Goal: Task Accomplishment & Management: Manage account settings

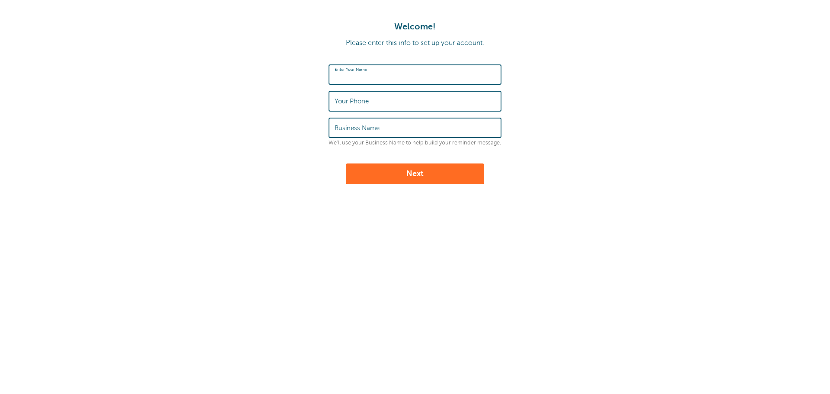
click at [357, 74] on input "Enter Your Name" at bounding box center [415, 74] width 161 height 19
type input "[PERSON_NAME]"
type input "5148423351"
type input "CENTRE D'ACTION BENEVOLE DE MONTREAL"
click at [396, 175] on button "Next" at bounding box center [415, 173] width 138 height 21
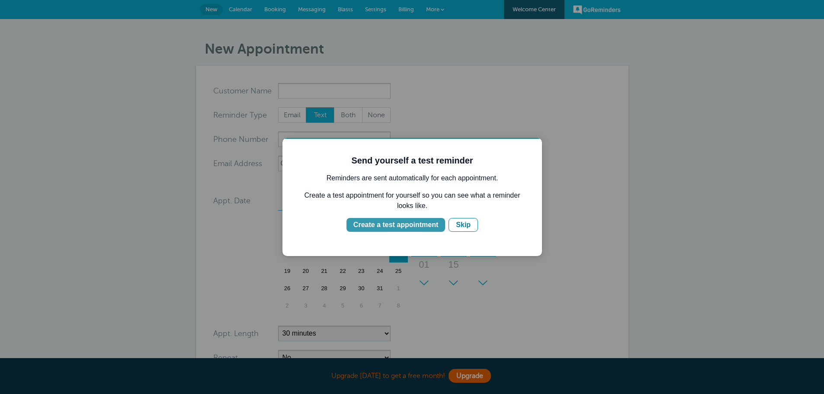
click at [412, 225] on div "Create a test appointment" at bounding box center [395, 225] width 85 height 10
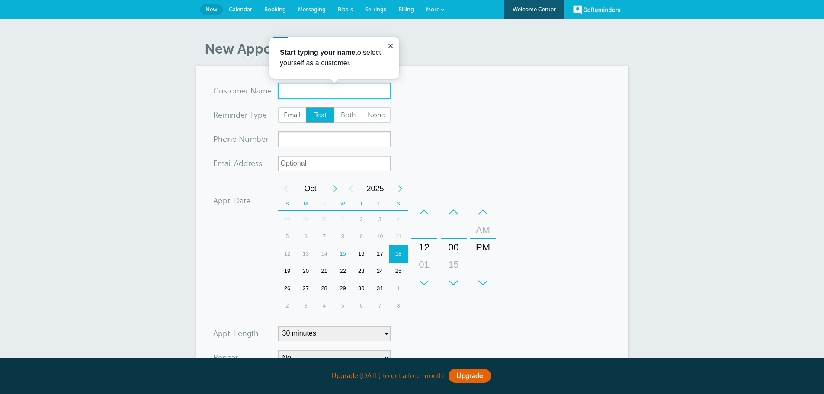
click at [296, 93] on input "x-no-autofill" at bounding box center [334, 91] width 112 height 16
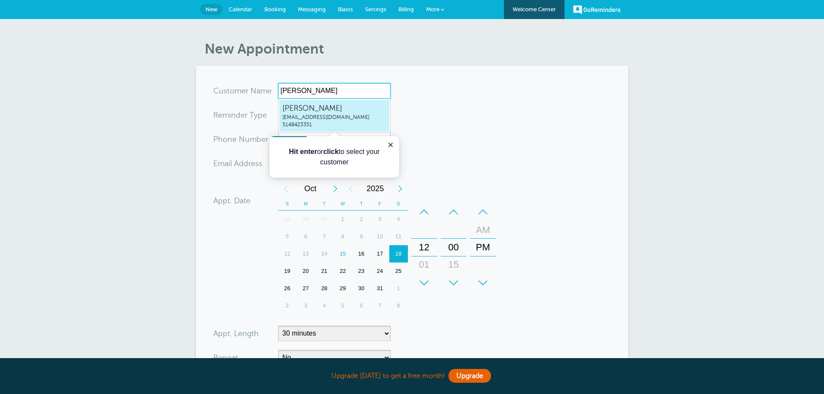
type input "Yousra"
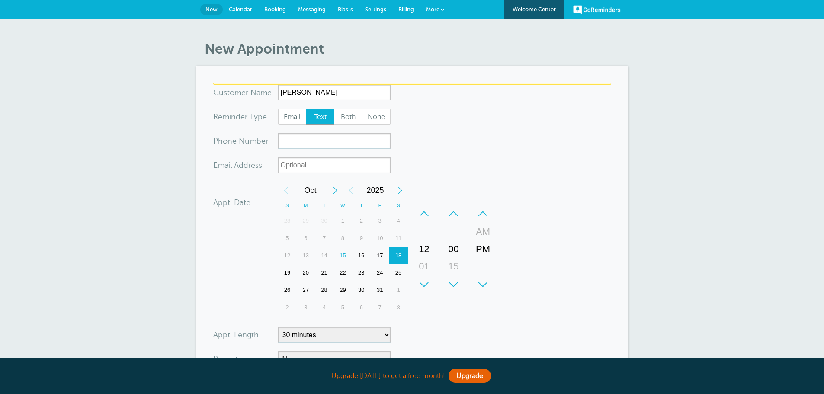
click at [431, 109] on form "You are creating a new customer. To use an existing customer select one from th…" at bounding box center [412, 261] width 398 height 356
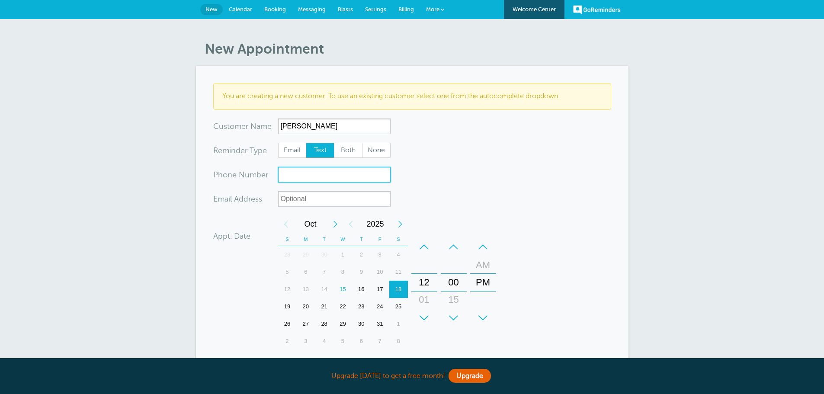
click at [302, 179] on input "xxx-no-autofill" at bounding box center [334, 175] width 112 height 16
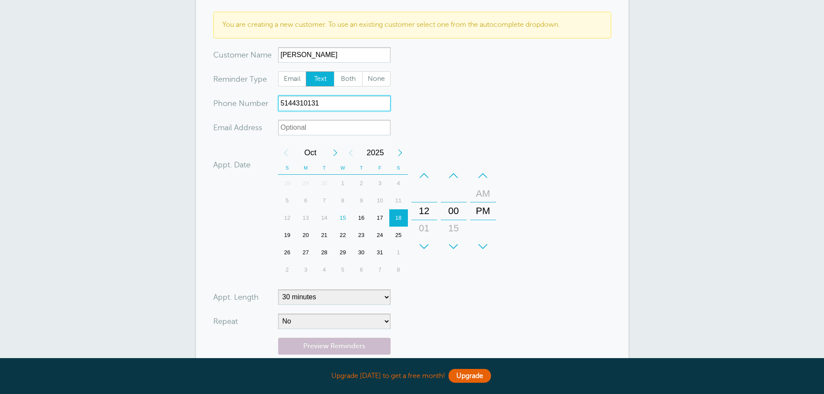
scroll to position [86, 0]
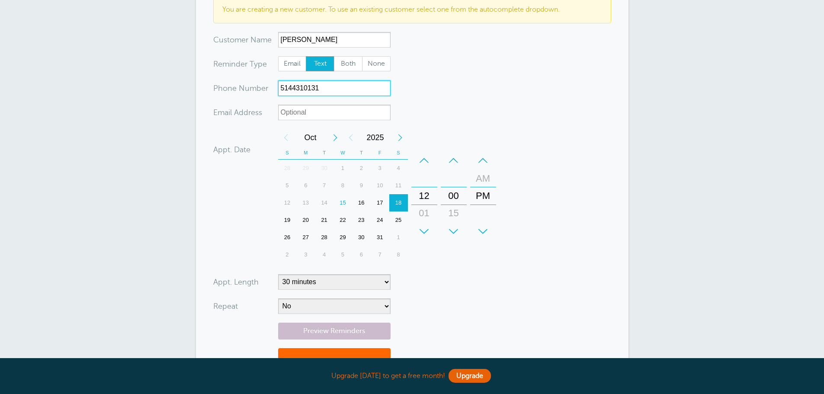
click at [357, 203] on div "16" at bounding box center [361, 202] width 19 height 17
click at [344, 204] on div "15" at bounding box center [342, 202] width 19 height 17
click at [364, 207] on div "16" at bounding box center [361, 202] width 19 height 17
click at [425, 228] on div "+" at bounding box center [424, 231] width 26 height 17
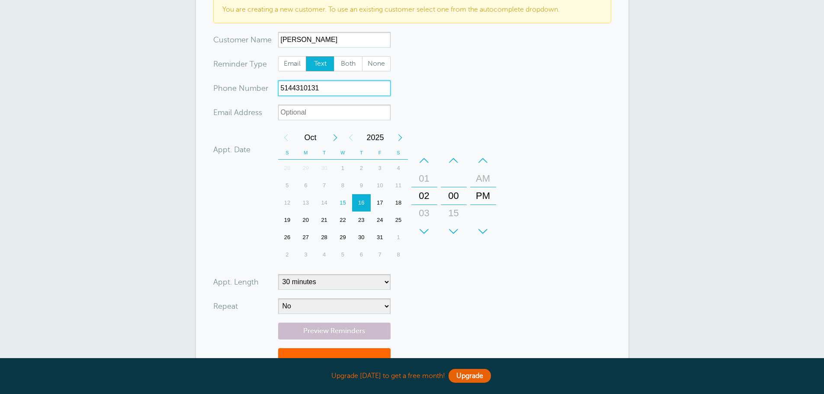
type input "5144310131"
click at [347, 280] on select "5 minutes 10 minutes 15 minutes 20 minutes 25 minutes 30 minutes 35 minutes 40 …" at bounding box center [334, 282] width 112 height 16
select select "45"
click at [278, 274] on select "5 minutes 10 minutes 15 minutes 20 minutes 25 minutes 30 minutes 35 minutes 40 …" at bounding box center [334, 282] width 112 height 16
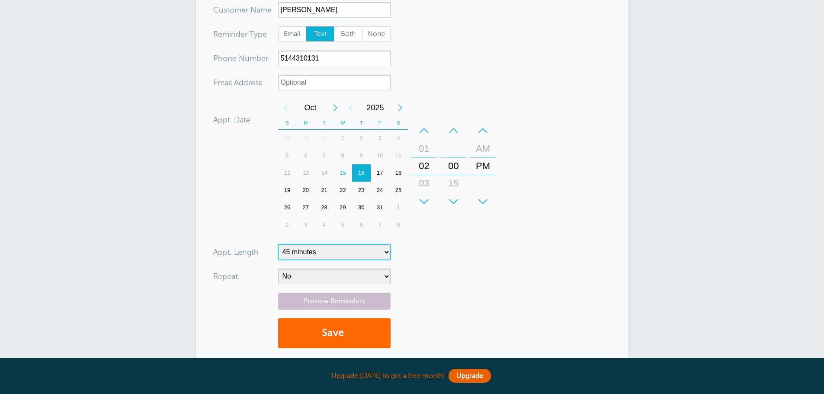
scroll to position [173, 0]
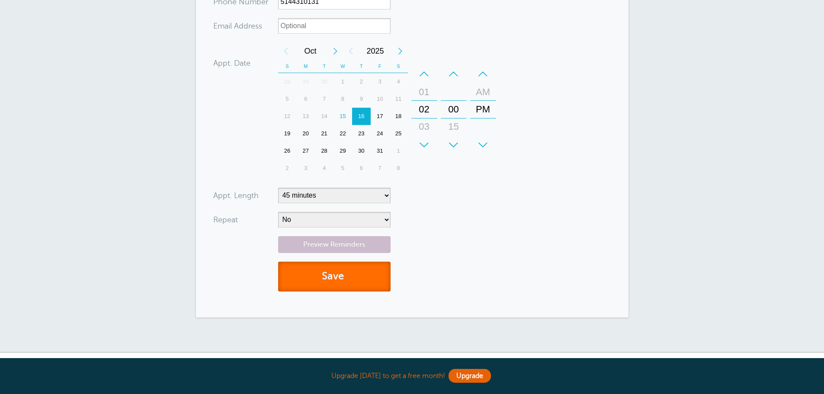
click at [320, 277] on button "Save" at bounding box center [334, 277] width 112 height 30
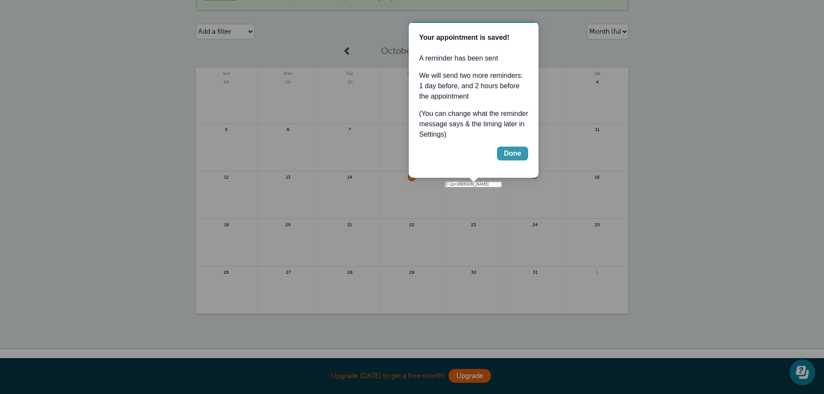
click at [501, 156] on button "Done" at bounding box center [512, 154] width 31 height 14
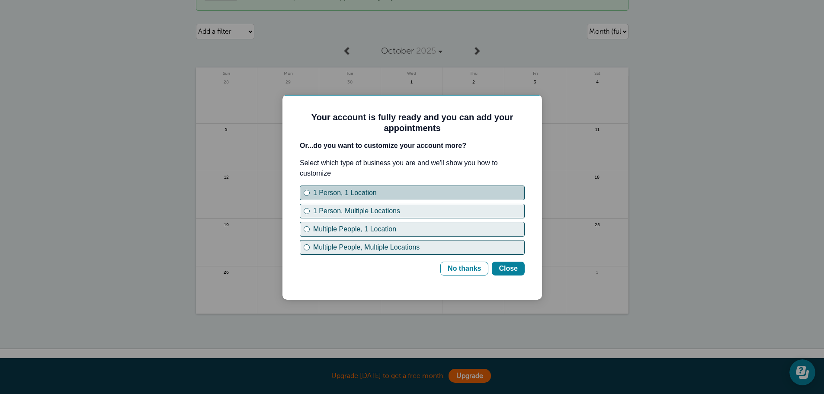
click at [442, 190] on div "1 Person, 1 Location" at bounding box center [418, 193] width 211 height 10
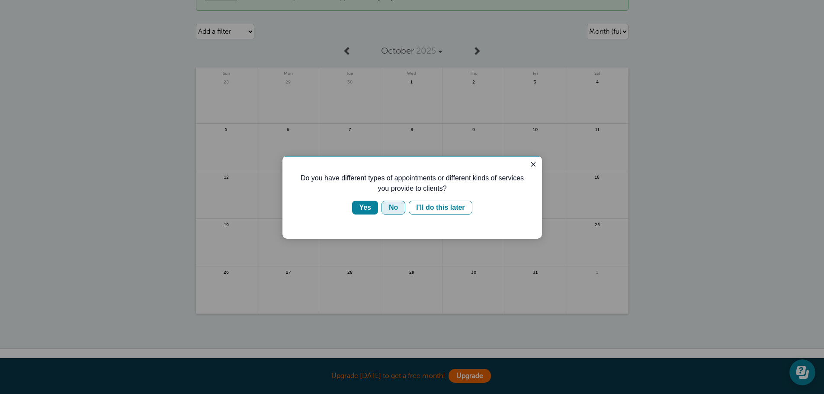
click at [396, 211] on div "No" at bounding box center [393, 207] width 9 height 10
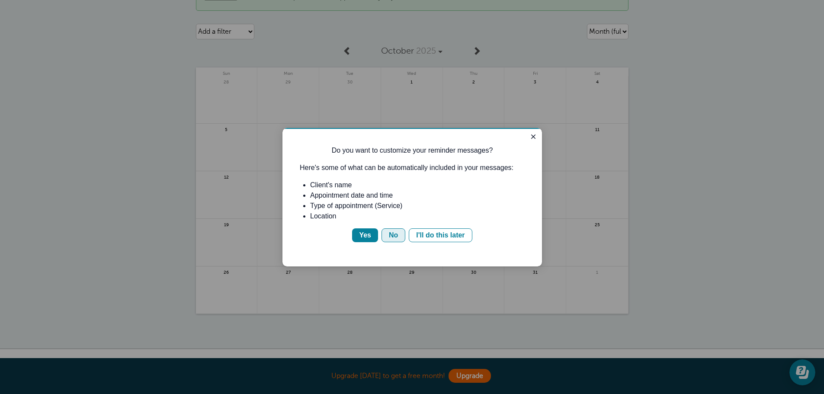
click at [387, 237] on button "No" at bounding box center [393, 235] width 24 height 14
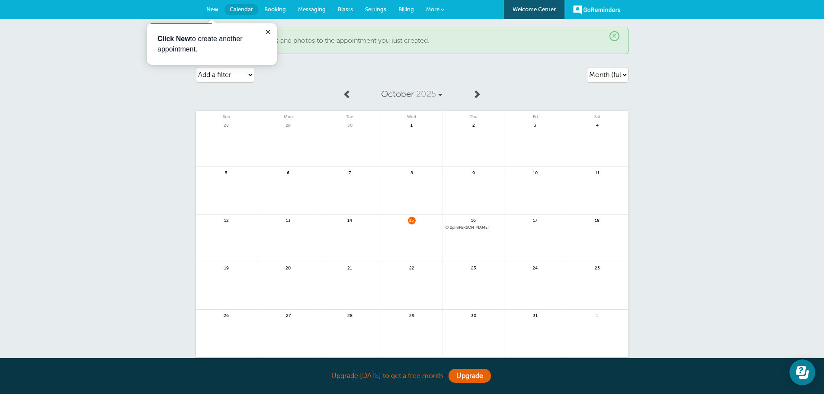
click at [457, 229] on span "2pm" at bounding box center [454, 227] width 8 height 4
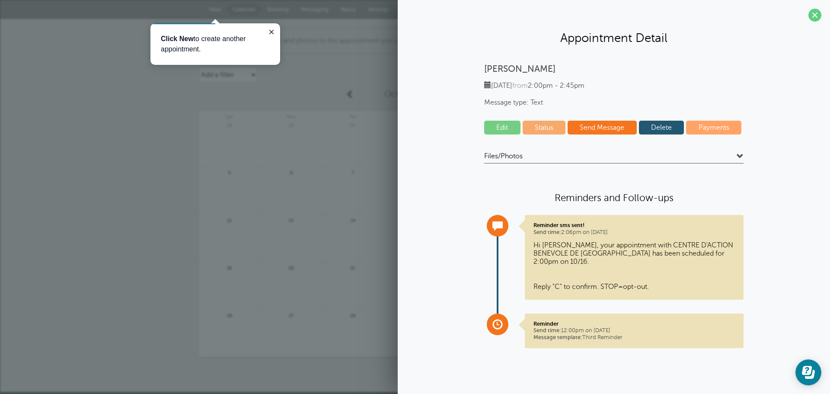
click at [603, 129] on link "Send Message" at bounding box center [602, 128] width 69 height 14
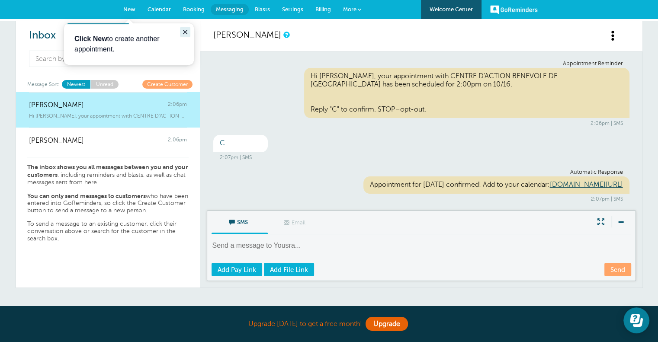
click at [183, 31] on icon "Close guide" at bounding box center [185, 32] width 7 height 7
click at [150, 85] on link "Create Customer" at bounding box center [167, 84] width 50 height 8
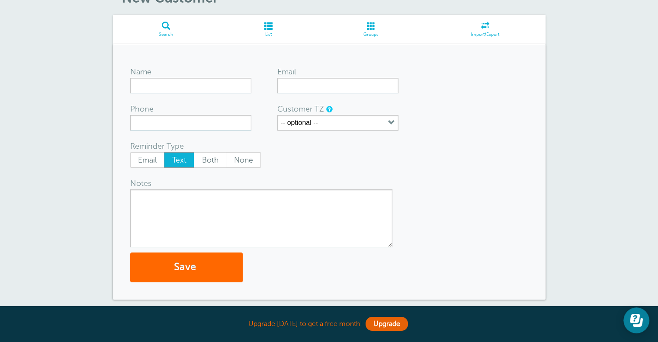
scroll to position [51, 0]
click at [149, 80] on input "Name" at bounding box center [190, 85] width 121 height 16
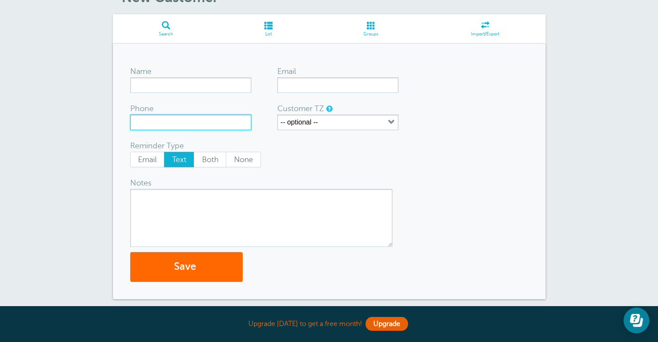
click at [144, 123] on input "Phone" at bounding box center [190, 123] width 121 height 16
click at [162, 198] on textarea "Notes" at bounding box center [261, 218] width 262 height 58
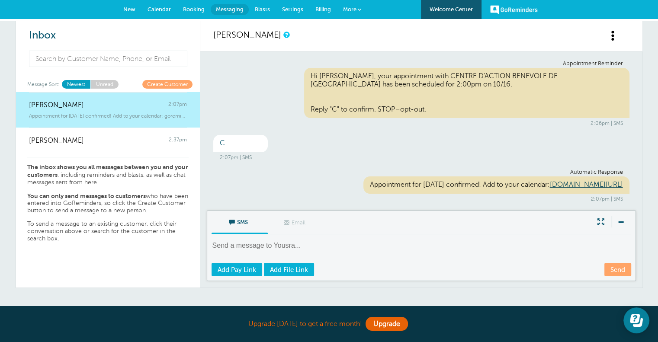
click at [315, 11] on span "Billing" at bounding box center [323, 9] width 16 height 6
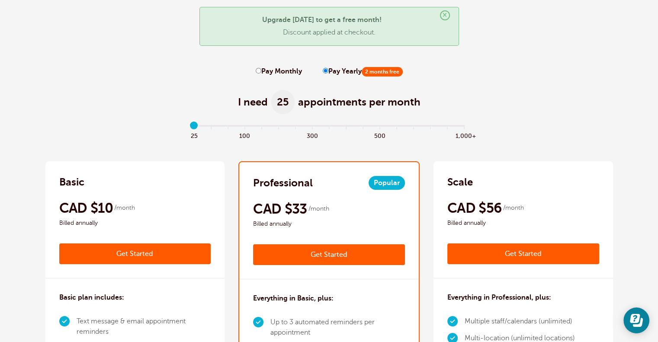
click at [153, 199] on div "CAD $10 /month Billed annually" at bounding box center [135, 213] width 152 height 29
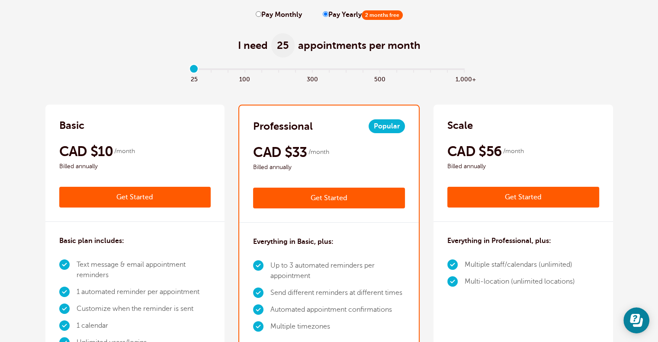
scroll to position [128, 0]
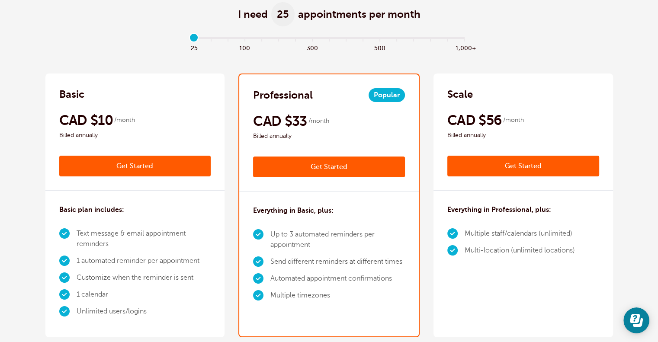
click at [159, 134] on span "Billed annually" at bounding box center [135, 135] width 152 height 10
click at [153, 105] on div "Basic CAD $12 /month Get Started CAD $10 /month Billed annually Get Started" at bounding box center [134, 131] width 179 height 117
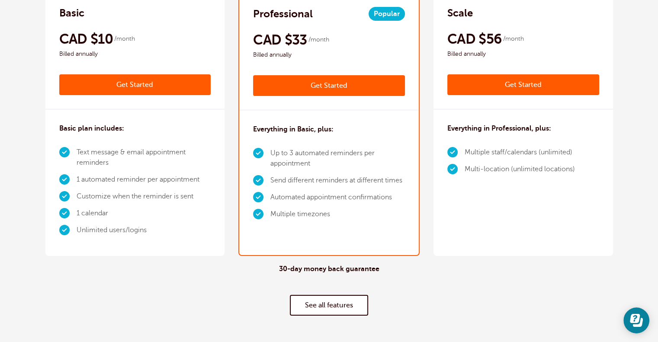
scroll to position [214, 0]
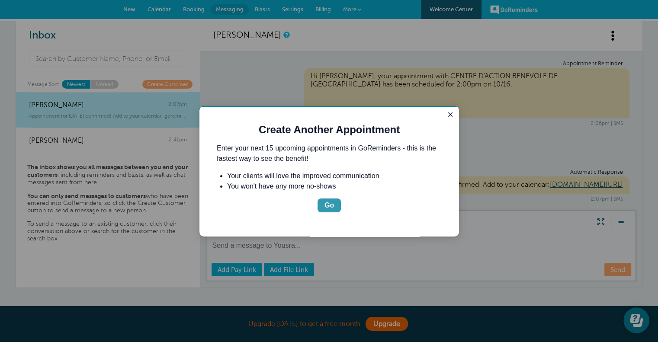
click at [334, 204] on button "Go" at bounding box center [328, 205] width 23 height 14
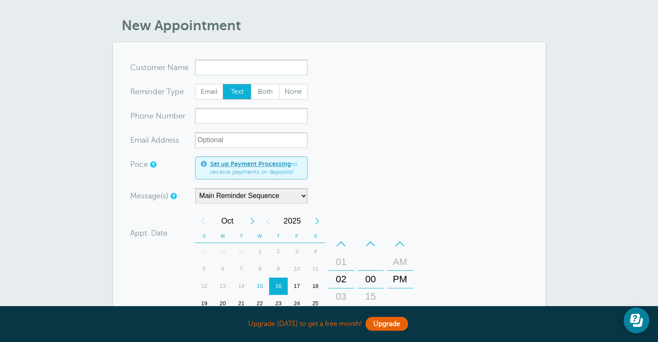
scroll to position [24, 0]
click at [237, 117] on input "xxx-no-autofill" at bounding box center [251, 116] width 112 height 16
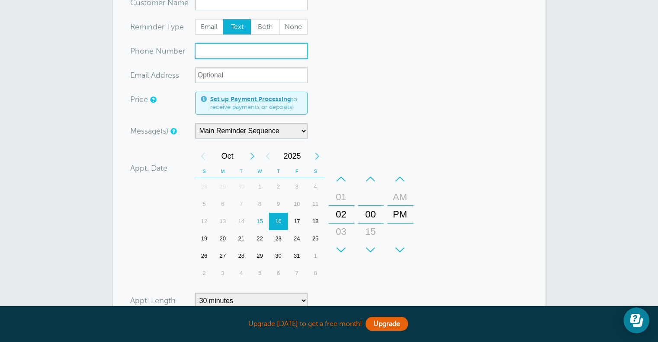
scroll to position [91, 0]
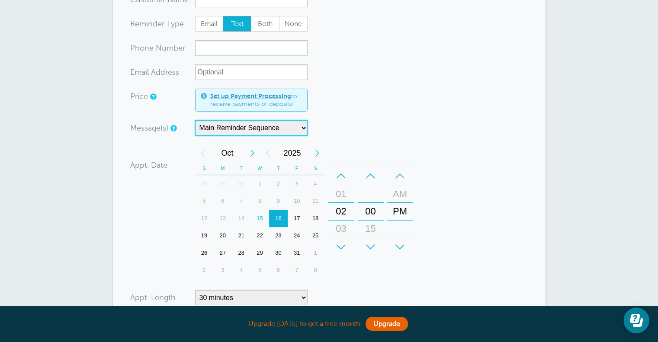
click at [229, 131] on select "Main Reminder Sequence" at bounding box center [251, 128] width 112 height 16
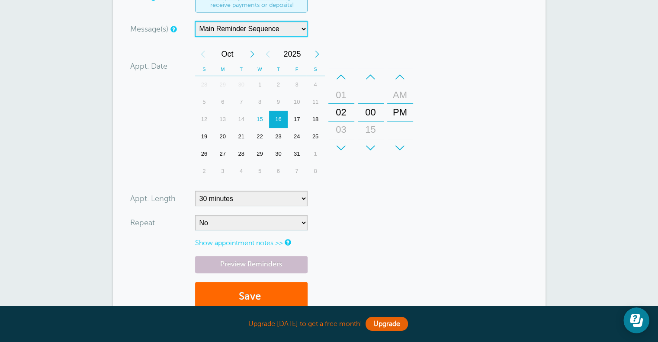
scroll to position [191, 0]
click at [280, 134] on div "23" at bounding box center [278, 135] width 19 height 17
click at [340, 149] on div "+" at bounding box center [341, 146] width 26 height 17
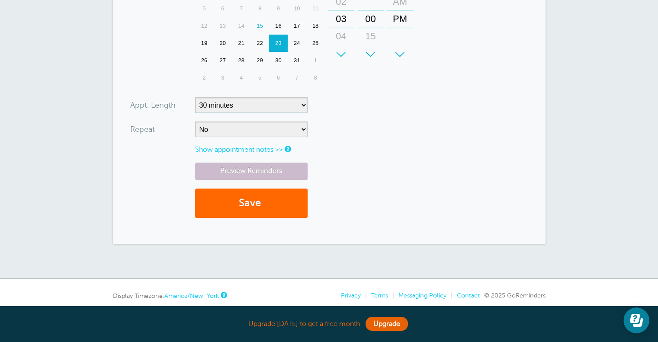
scroll to position [289, 0]
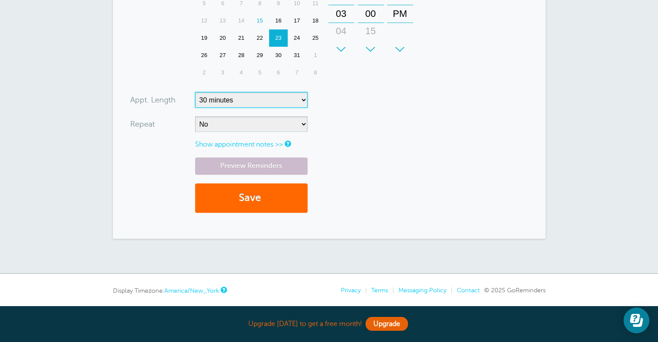
click at [242, 97] on select "5 minutes 10 minutes 15 minutes 20 minutes 25 minutes 30 minutes 35 minutes 40 …" at bounding box center [251, 100] width 112 height 16
click at [195, 92] on select "5 minutes 10 minutes 15 minutes 20 minutes 25 minutes 30 minutes 35 minutes 40 …" at bounding box center [251, 100] width 112 height 16
click at [249, 92] on select "5 minutes 10 minutes 15 minutes 20 minutes 25 minutes 30 minutes 35 minutes 40 …" at bounding box center [251, 100] width 112 height 16
select select "45"
click at [195, 92] on select "5 minutes 10 minutes 15 minutes 20 minutes 25 minutes 30 minutes 35 minutes 40 …" at bounding box center [251, 100] width 112 height 16
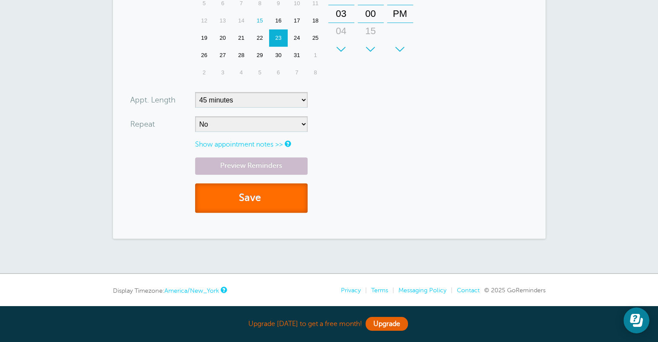
click at [253, 195] on button "Save" at bounding box center [251, 198] width 112 height 30
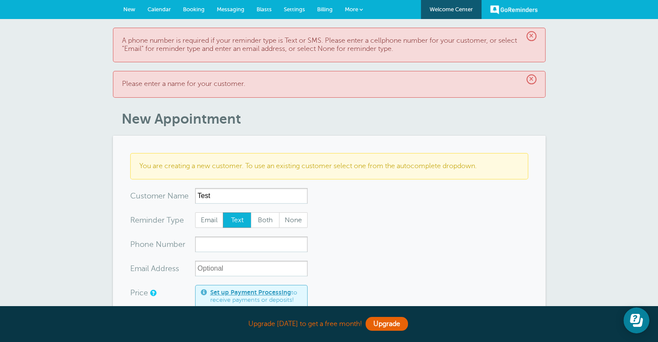
type input "Test"
click at [211, 246] on input "xxx-no-autofill" at bounding box center [251, 244] width 112 height 16
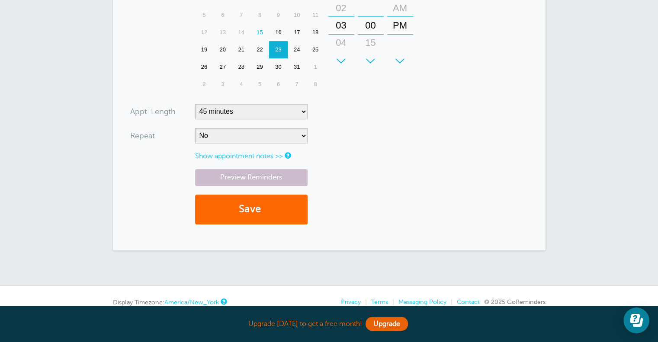
scroll to position [383, 0]
type input "5144310131"
click at [262, 210] on span "submit" at bounding box center [262, 208] width 3 height 12
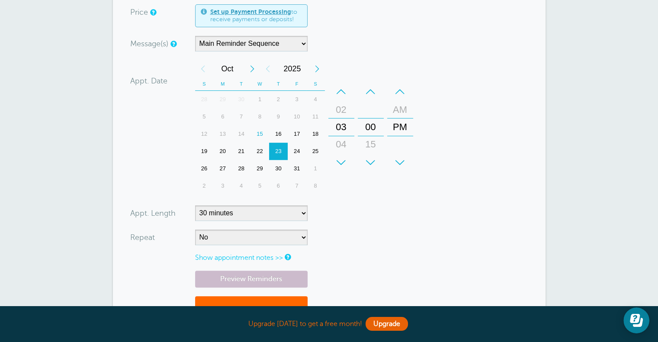
scroll to position [354, 0]
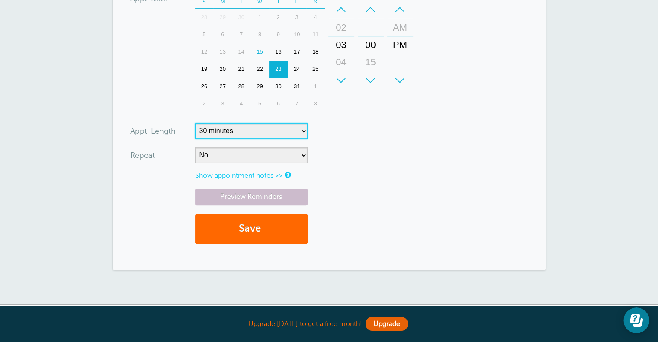
click at [240, 139] on select "5 minutes 10 minutes 15 minutes 20 minutes 25 minutes 30 minutes 35 minutes 40 …" at bounding box center [251, 131] width 112 height 16
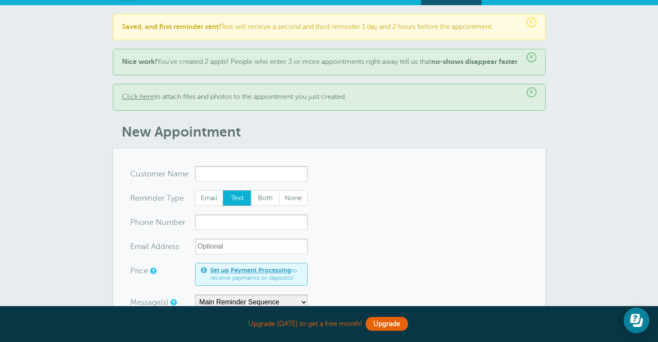
scroll to position [0, 0]
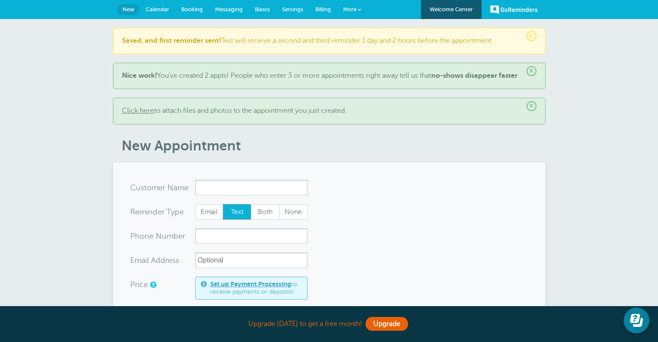
click at [225, 5] on link "Messaging" at bounding box center [229, 9] width 40 height 19
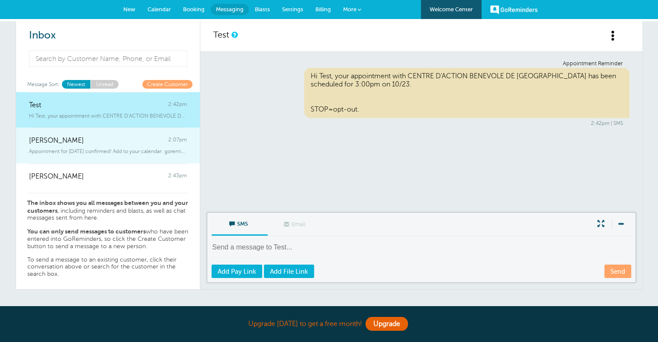
click at [113, 148] on span "Appointment for [DATE] confirmed! Add to your calendar: goremind" at bounding box center [108, 151] width 158 height 6
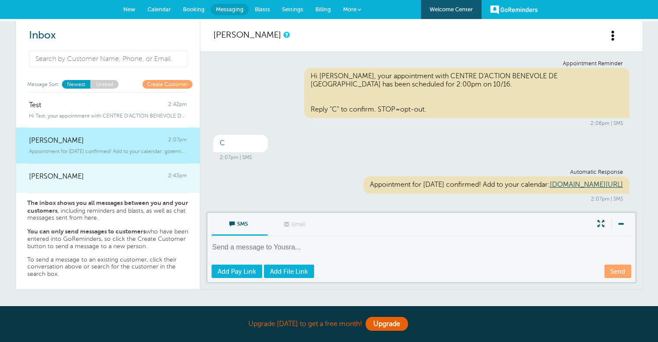
scroll to position [2, 0]
click at [102, 179] on div "[PERSON_NAME] 2:43pm" at bounding box center [108, 171] width 158 height 17
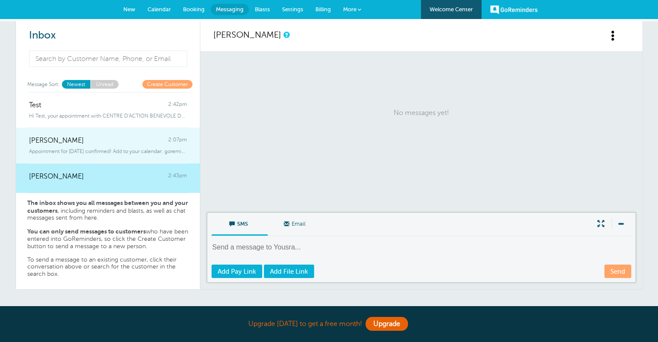
click at [100, 160] on link "Yousra 2:07pm Appointment for Thursday, Oct. 16 confirmed! Add to your calendar…" at bounding box center [108, 146] width 184 height 36
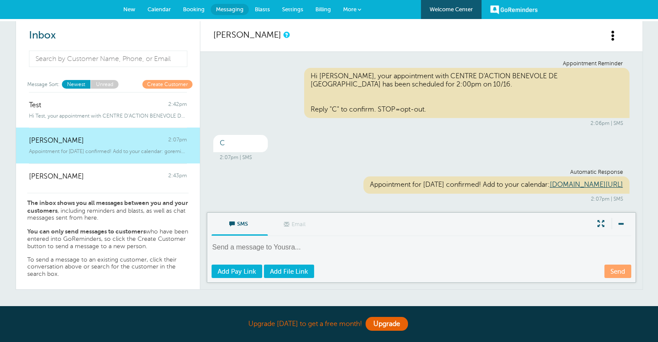
click at [414, 83] on div "Hi Yousra, your appointment with CENTRE D'ACTION BENEVOLE DE MONTREAL has been …" at bounding box center [466, 93] width 325 height 50
click at [294, 12] on span "Settings" at bounding box center [292, 9] width 21 height 6
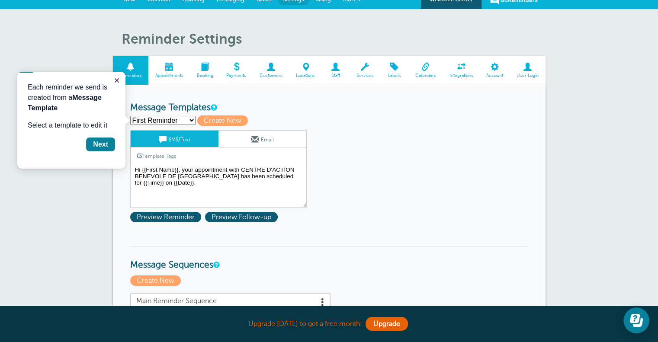
scroll to position [10, 0]
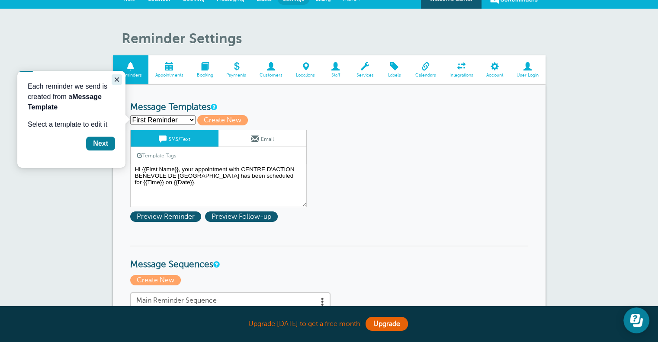
click at [114, 79] on icon "Close guide" at bounding box center [116, 79] width 7 height 7
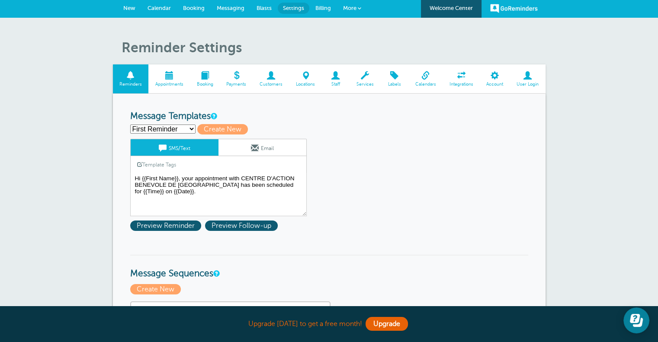
scroll to position [0, 0]
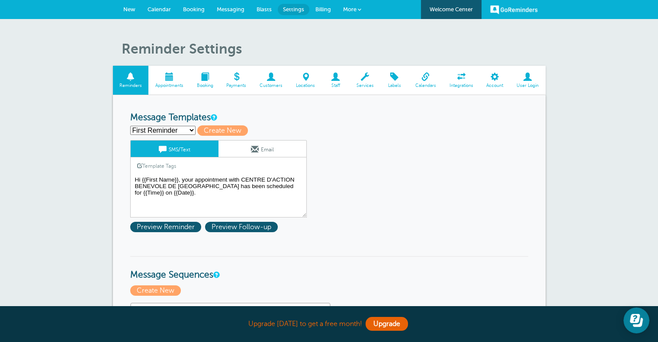
click at [158, 188] on textarea "Hi {{First Name}}, your appointment with CENTRE D'ACTION BENEVOLE DE MONTREAL h…" at bounding box center [218, 195] width 176 height 43
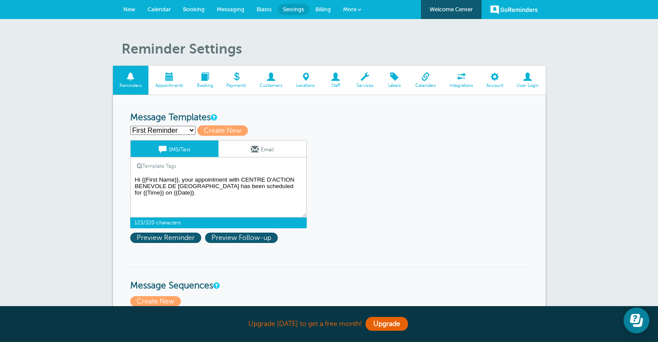
click at [141, 177] on textarea "Hi {{First Name}}, your appointment with CENTRE D'ACTION BENEVOLE DE MONTREAL h…" at bounding box center [218, 195] width 176 height 43
click at [179, 199] on textarea "Hi {{First Name}}, your appointment with CENTRE D'ACTION BENEVOLE DE MONTREAL h…" at bounding box center [218, 195] width 176 height 43
click at [164, 193] on textarea "Hi {{First Name}}, your appointment with CENTRE D'ACTION BENEVOLE DE MONTREAL h…" at bounding box center [218, 195] width 176 height 43
click at [172, 75] on span at bounding box center [169, 77] width 42 height 8
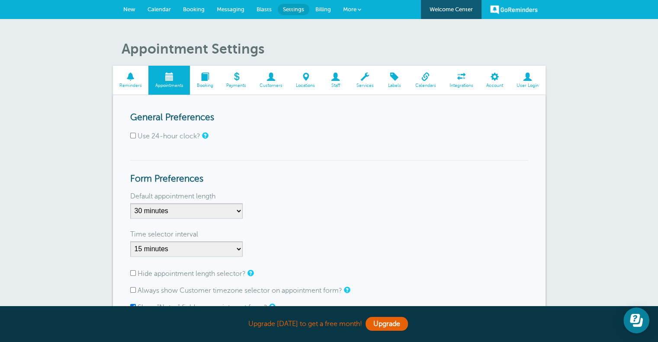
click at [205, 73] on span at bounding box center [205, 77] width 30 height 8
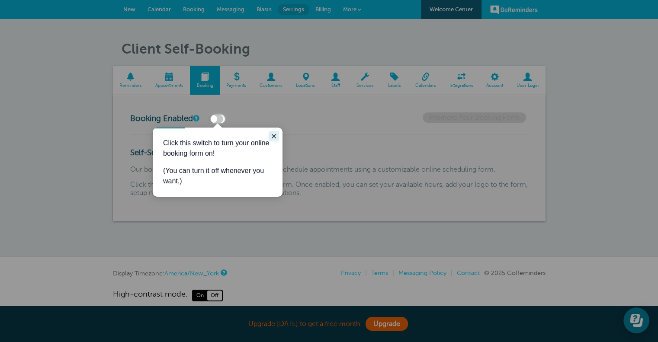
click at [272, 135] on icon "Close guide" at bounding box center [273, 136] width 4 height 4
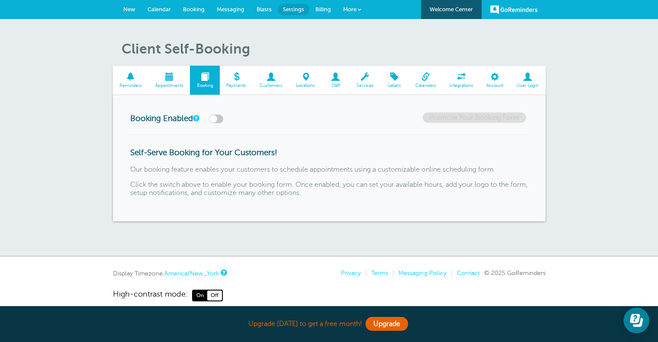
click at [334, 80] on span at bounding box center [335, 77] width 28 height 8
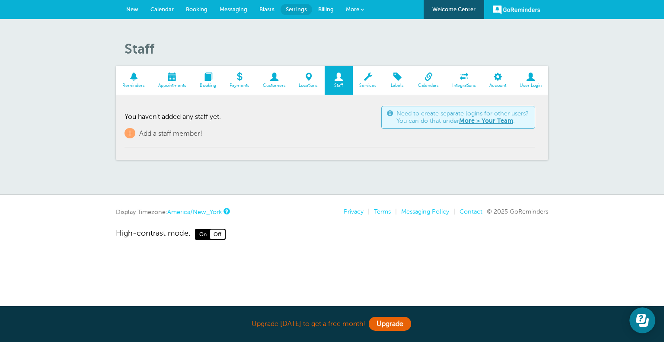
click at [319, 8] on span "Billing" at bounding box center [326, 9] width 16 height 6
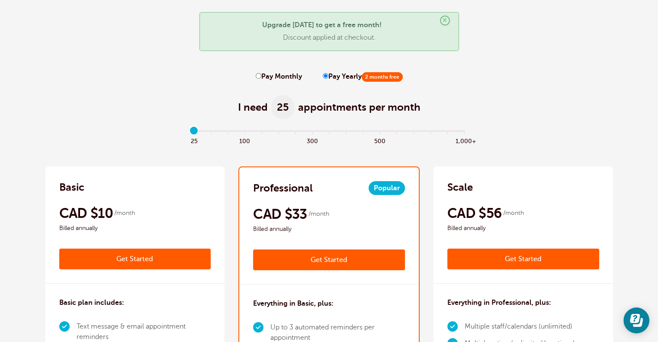
scroll to position [35, 0]
click at [159, 174] on div "Basic CAD $12 /month Get Started CAD $10 /month Billed annually Get Started" at bounding box center [134, 224] width 179 height 117
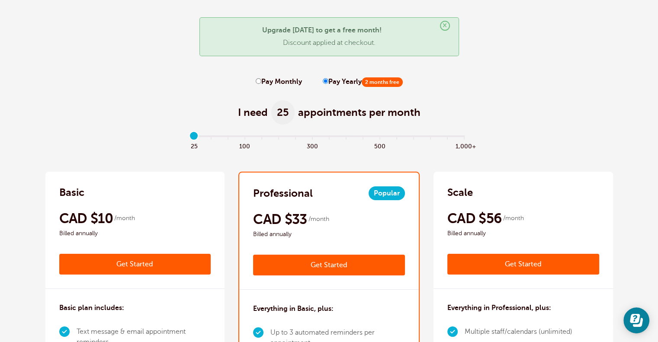
scroll to position [0, 0]
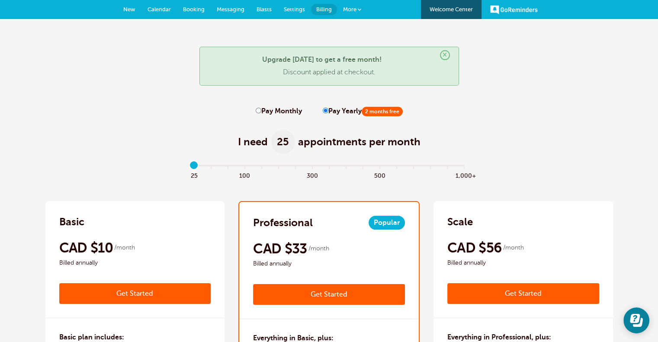
click at [131, 9] on span "New" at bounding box center [129, 9] width 12 height 6
click at [258, 112] on input "Pay Monthly" at bounding box center [258, 111] width 6 height 6
radio input "true"
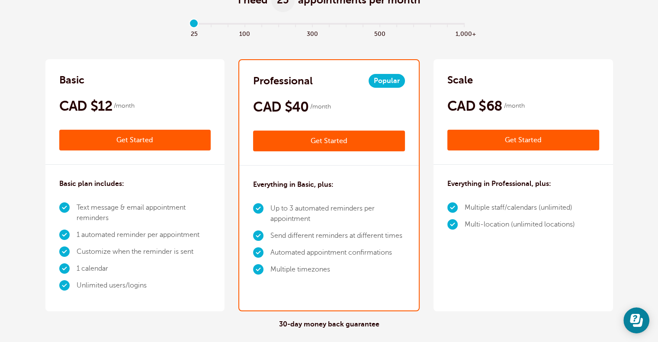
scroll to position [143, 0]
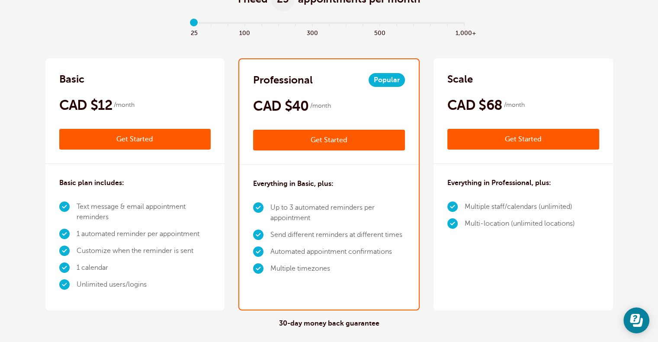
click at [168, 228] on li "1 automated reminder per appointment" at bounding box center [144, 234] width 134 height 17
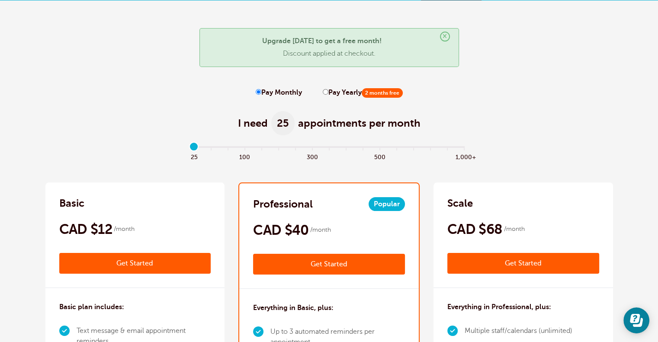
scroll to position [0, 0]
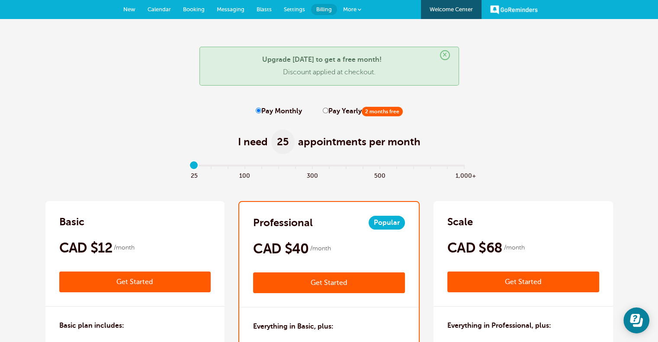
click at [131, 10] on span "New" at bounding box center [129, 9] width 12 height 6
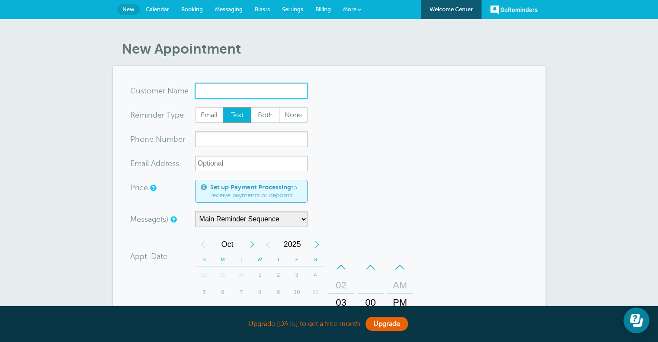
click at [229, 86] on input "x-no-autofill" at bounding box center [251, 91] width 112 height 16
paste input "[PERSON_NAME]- Fr- [PHONE_NUMBER]"
drag, startPoint x: 263, startPoint y: 90, endPoint x: 339, endPoint y: 91, distance: 76.5
click at [339, 91] on form "You are creating a new customer. To use an existing customer select one from th…" at bounding box center [329, 296] width 398 height 427
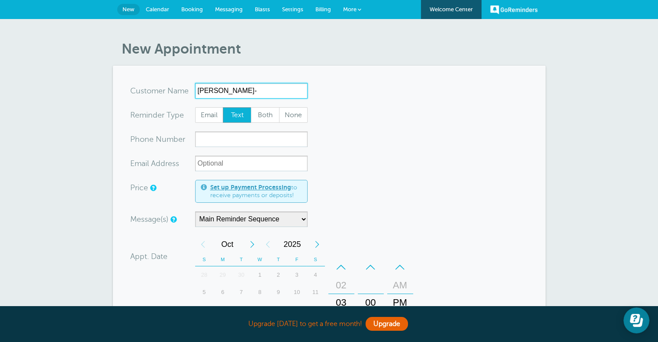
scroll to position [0, 0]
type input "[PERSON_NAME]-"
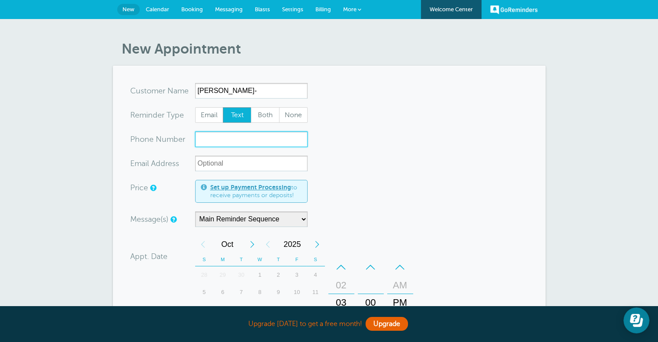
click at [243, 143] on input "xxx-no-autofill" at bounding box center [251, 139] width 112 height 16
paste input "[PHONE_NUMBER]"
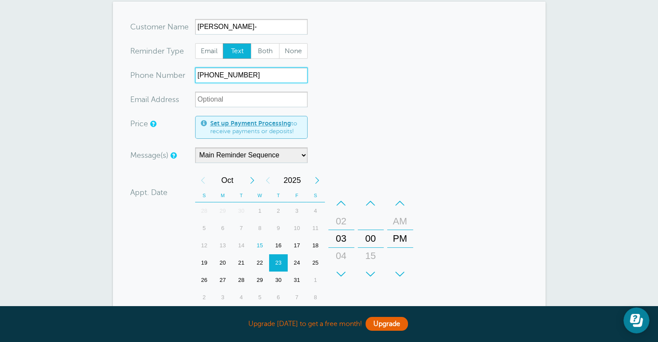
scroll to position [64, 0]
click at [275, 244] on div "16" at bounding box center [278, 245] width 19 height 17
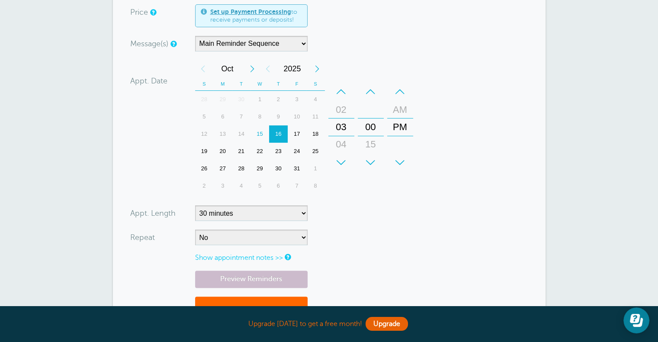
scroll to position [179, 0]
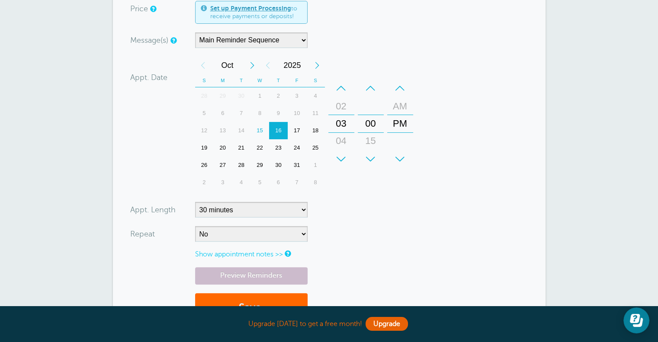
type input "438-833-0170"
click at [279, 209] on select "5 minutes 10 minutes 15 minutes 20 minutes 25 minutes 30 minutes 35 minutes 40 …" at bounding box center [251, 210] width 112 height 16
select select "45"
click at [195, 202] on select "5 minutes 10 minutes 15 minutes 20 minutes 25 minutes 30 minutes 35 minutes 40 …" at bounding box center [251, 210] width 112 height 16
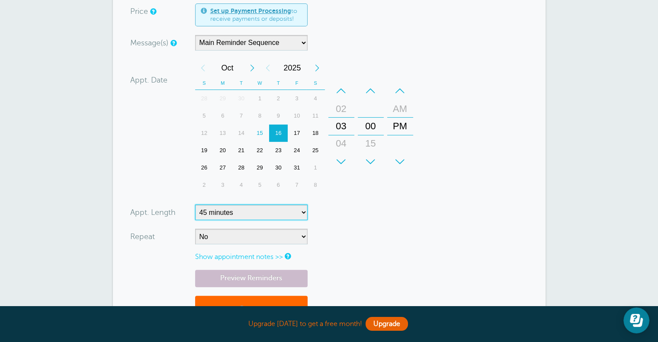
scroll to position [176, 0]
click at [143, 211] on label "Appt. Length" at bounding box center [152, 213] width 45 height 8
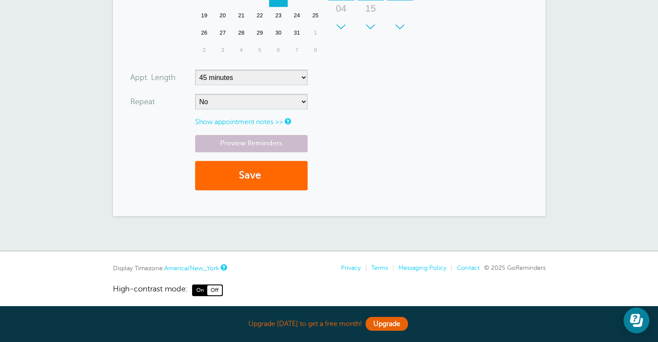
scroll to position [314, 0]
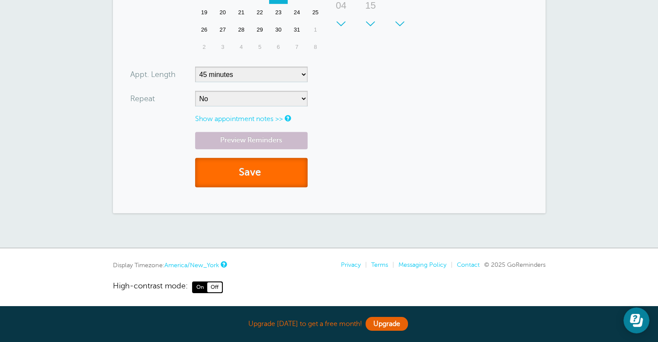
click at [239, 169] on button "Save" at bounding box center [251, 173] width 112 height 30
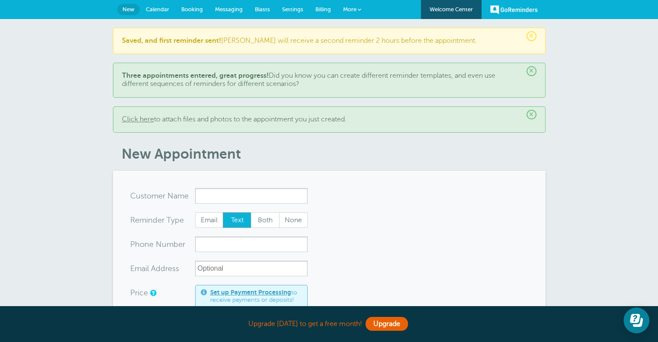
click at [533, 35] on span "×" at bounding box center [531, 36] width 10 height 10
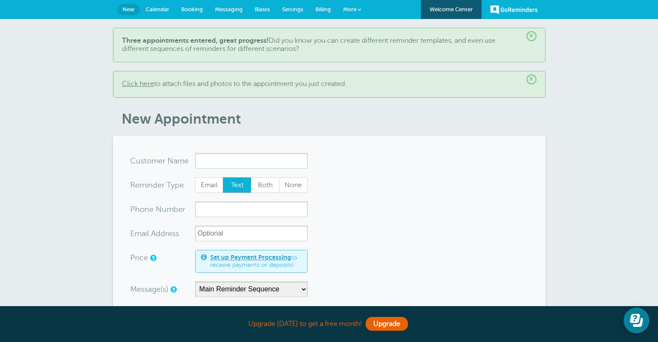
drag, startPoint x: 533, startPoint y: 35, endPoint x: 553, endPoint y: 46, distance: 23.6
click at [553, 46] on div "× Three appointments entered, great progress! Did you know you can create diffe…" at bounding box center [329, 325] width 658 height 613
click at [158, 9] on span "Calendar" at bounding box center [157, 9] width 23 height 6
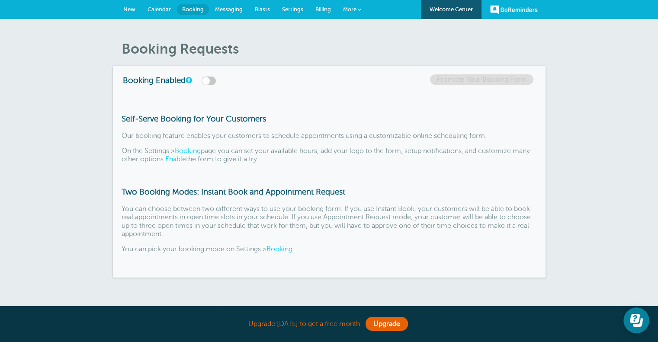
click at [165, 10] on span "Calendar" at bounding box center [158, 9] width 23 height 6
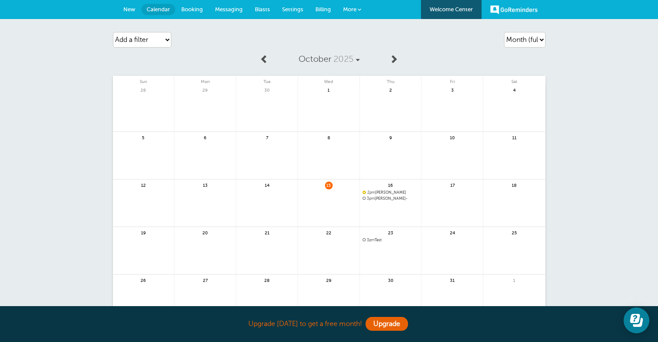
click at [134, 13] on link "New" at bounding box center [129, 9] width 24 height 19
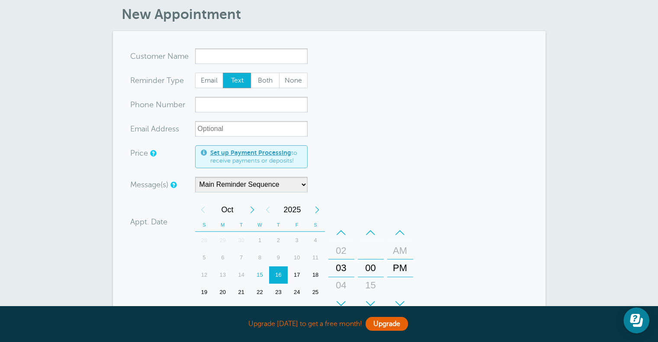
scroll to position [48, 0]
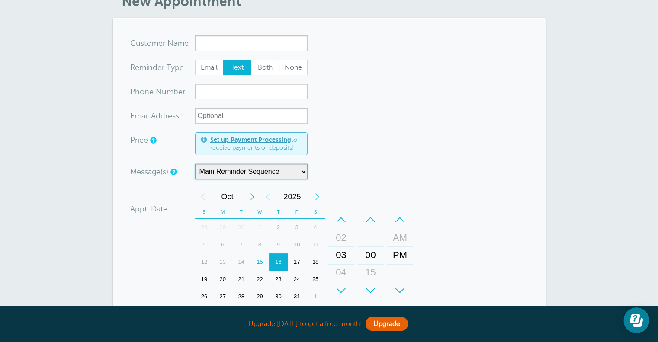
click at [242, 169] on select "Main Reminder Sequence" at bounding box center [251, 172] width 112 height 16
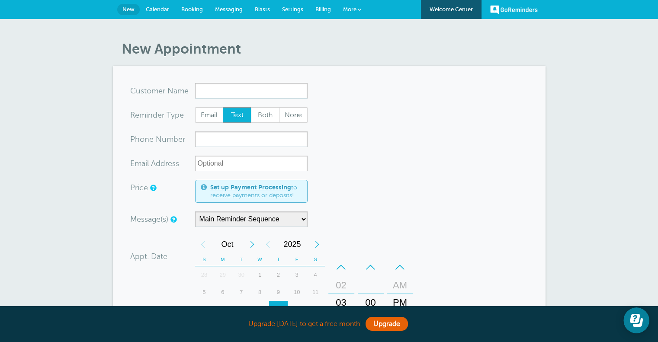
click at [294, 3] on link "Settings" at bounding box center [292, 9] width 33 height 19
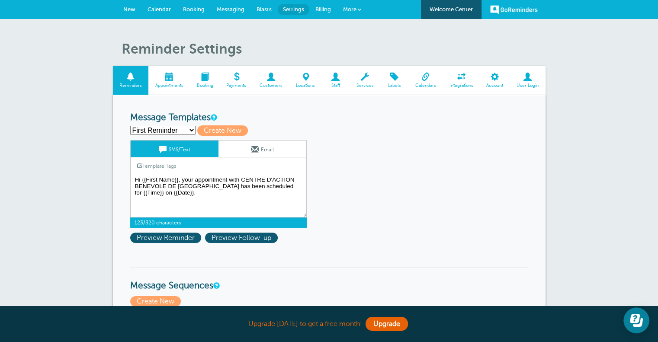
click at [185, 197] on textarea "Hi {{First Name}}, your appointment with CENTRE D'ACTION BENEVOLE DE [GEOGRAPHI…" at bounding box center [218, 195] width 176 height 43
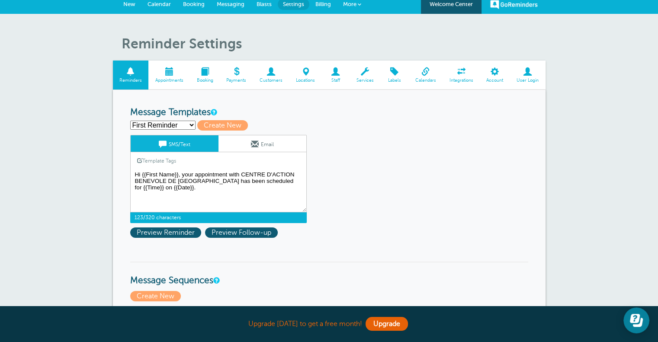
scroll to position [5, 0]
click at [252, 138] on link "Email" at bounding box center [262, 143] width 88 height 16
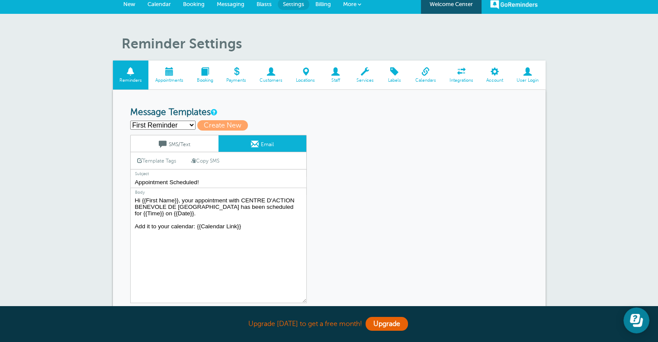
click at [186, 139] on link "SMS/Text" at bounding box center [175, 143] width 88 height 16
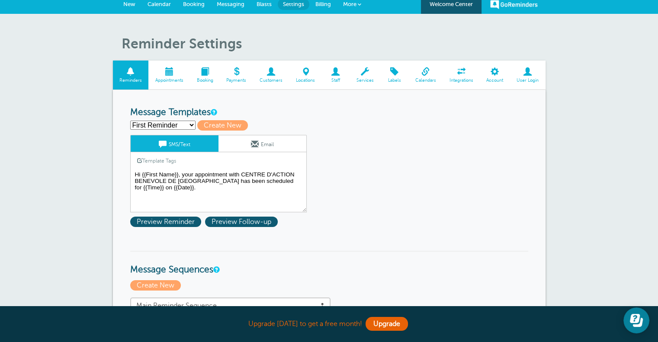
click at [156, 194] on textarea "Hi {{First Name}}, your appointment with CENTRE D'ACTION BENEVOLE DE MONTREAL h…" at bounding box center [218, 190] width 176 height 43
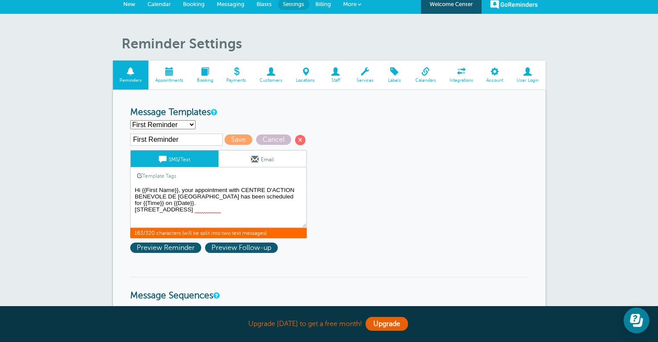
click at [236, 211] on textarea "Hi {{First Name}}, your appointment with CENTRE D'ACTION BENEVOLE DE MONTREAL h…" at bounding box center [218, 206] width 176 height 43
click at [170, 222] on textarea "Hi {{First Name}}, your appointment with CENTRE D'ACTION BENEVOLE DE MONTREAL h…" at bounding box center [218, 206] width 176 height 43
click at [254, 211] on textarea "Hi {{First Name}}, your appointment with CENTRE D'ACTION BENEVOLE DE MONTREAL h…" at bounding box center [218, 206] width 176 height 43
drag, startPoint x: 208, startPoint y: 195, endPoint x: 239, endPoint y: 188, distance: 31.7
click at [239, 188] on textarea "Hi {{First Name}}, your appointment with CENTRE D'ACTION BENEVOLE DE MONTREAL h…" at bounding box center [218, 206] width 176 height 43
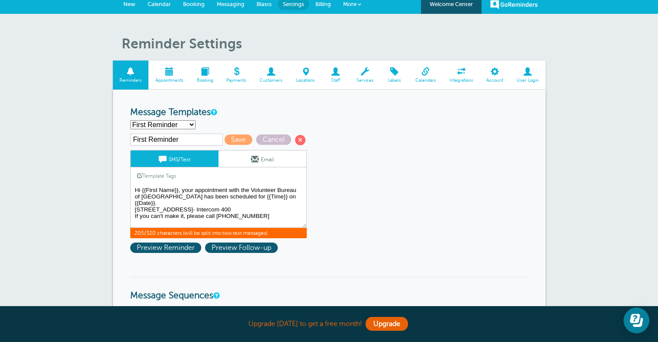
type textarea "Hi {{First Name}}, your appointment with the Volunteer Bureau of Montreal has b…"
click at [183, 123] on select "First Reminder Second Reminder Third Reminder Create new..." at bounding box center [162, 124] width 65 height 9
click at [208, 121] on div "First Reminder Second Reminder Third Reminder Create new... Create New" at bounding box center [329, 124] width 398 height 9
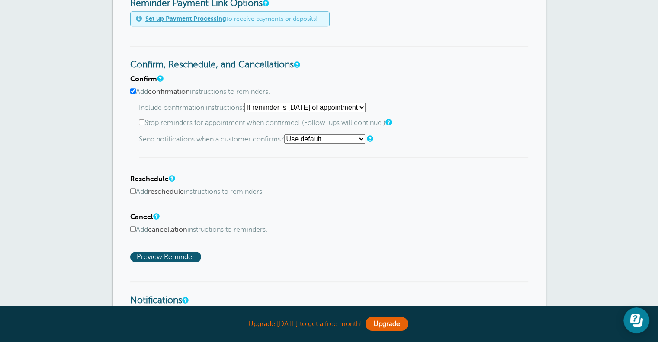
scroll to position [420, 0]
click at [172, 190] on b "reschedule" at bounding box center [166, 191] width 36 height 8
click at [136, 190] on input "Add reschedule instructions to reminders." at bounding box center [133, 191] width 6 height 6
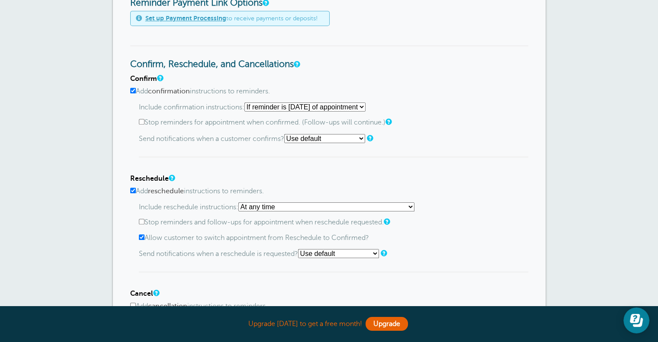
click at [131, 188] on input "Add reschedule instructions to reminders." at bounding box center [133, 191] width 6 height 6
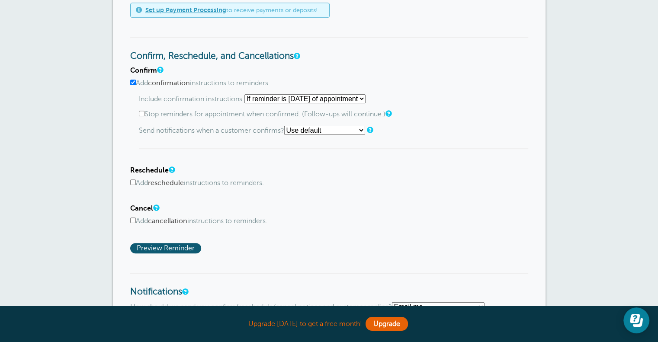
scroll to position [434, 0]
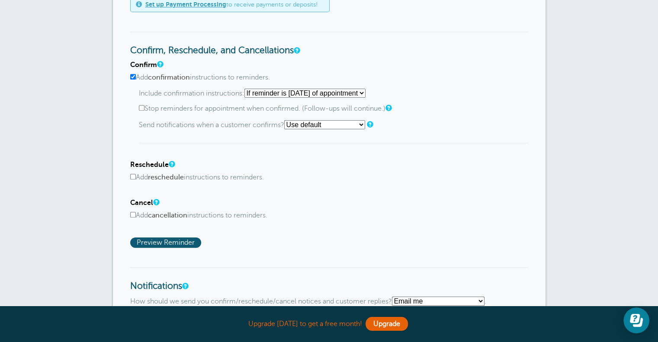
click at [131, 174] on input "Add reschedule instructions to reminders." at bounding box center [133, 177] width 6 height 6
checkbox input "true"
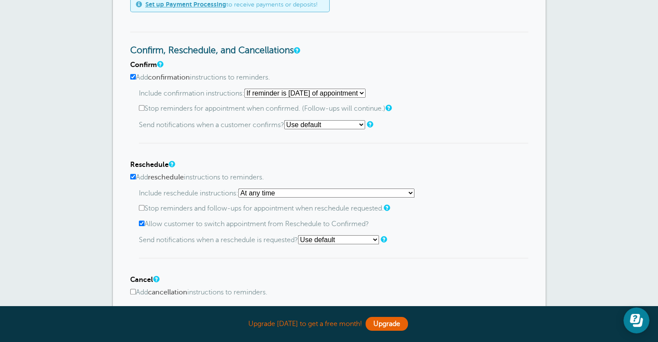
click at [282, 188] on select "At any time If reminder more than 1 day away from appointment If reminder more …" at bounding box center [326, 192] width 176 height 9
select select "1"
click at [241, 188] on select "At any time If reminder more than 1 day away from appointment If reminder more …" at bounding box center [326, 192] width 176 height 9
click at [140, 220] on input "Allow customer to switch appointment from Reschedule to Confirmed?" at bounding box center [142, 223] width 6 height 6
checkbox input "false"
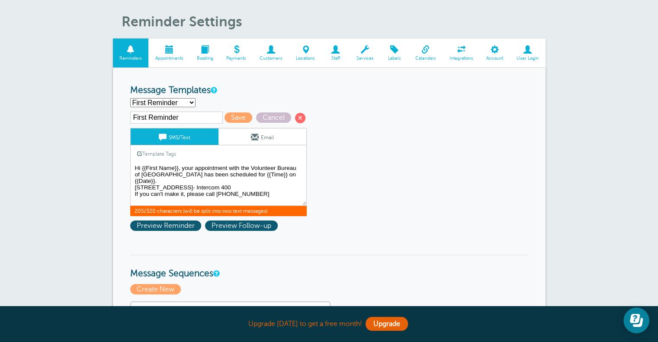
scroll to position [0, 0]
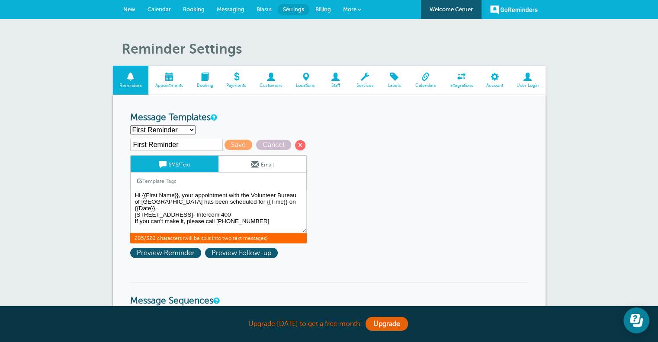
click at [178, 126] on select "First Reminder Second Reminder Third Reminder Create new..." at bounding box center [162, 129] width 65 height 9
click at [130, 125] on select "First Reminder Second Reminder Third Reminder Create new..." at bounding box center [162, 129] width 65 height 9
select select "164041"
click at [235, 146] on span "Save" at bounding box center [238, 145] width 28 height 10
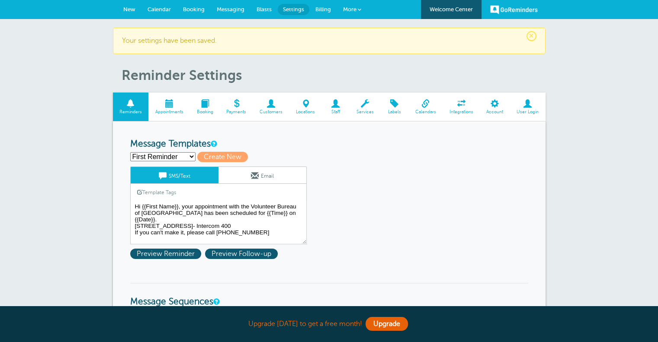
click at [185, 158] on select "First Reminder Second Reminder Third Reminder Create new..." at bounding box center [162, 156] width 65 height 9
select select
click at [130, 152] on select "First Reminder Second Reminder Third Reminder Create new..." at bounding box center [162, 156] width 65 height 9
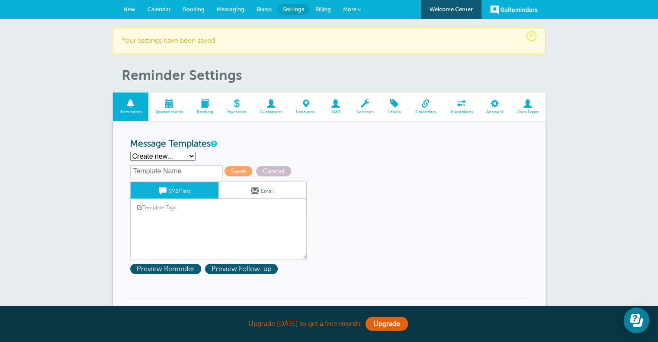
click at [171, 171] on input "text" at bounding box center [176, 171] width 93 height 12
type input "e"
click at [151, 211] on link "Template Tags" at bounding box center [157, 207] width 52 height 17
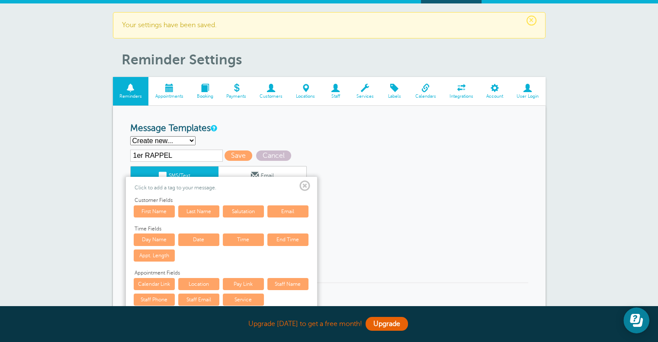
scroll to position [16, 0]
click at [176, 159] on input "1er RAPPEL" at bounding box center [176, 156] width 93 height 12
click at [152, 157] on input "1er RAPPEL" at bounding box center [176, 156] width 93 height 12
type input "1er CONFIRMATION"
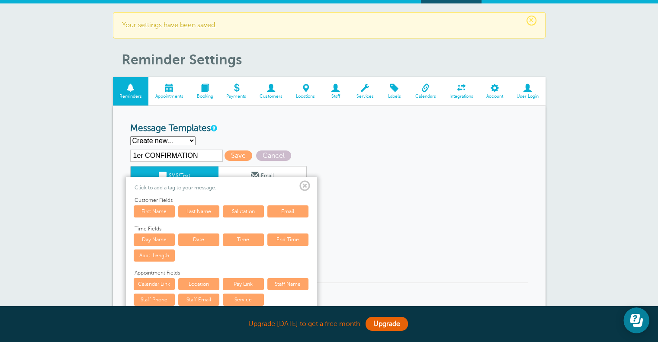
click at [162, 205] on link "First Name" at bounding box center [154, 211] width 41 height 12
type textarea "{{First Name}}"
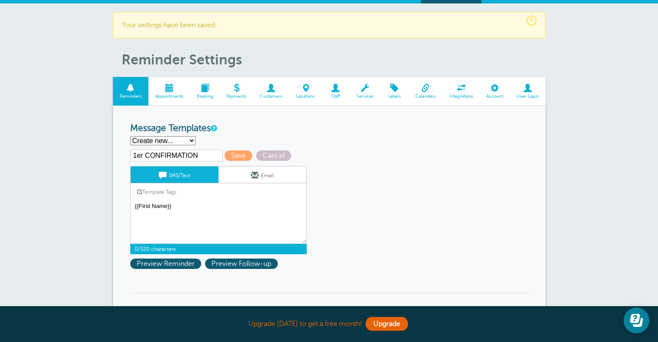
click at [139, 153] on input "1er CONFIRMATION" at bounding box center [176, 156] width 93 height 12
type input "FR- 1er CONFIRMATION"
click at [200, 219] on textarea "Hi {{First Name}}, your appointment with the Volunteer Bureau of Montreal has b…" at bounding box center [218, 222] width 176 height 43
click at [233, 155] on span "Save" at bounding box center [238, 155] width 28 height 10
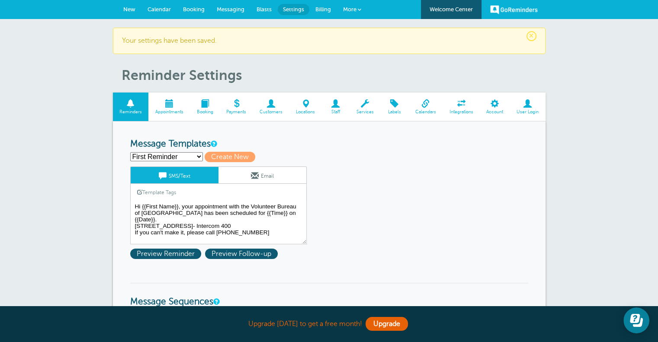
click at [183, 155] on select "First Reminder FR- 1er CONFIRMATION Second Reminder Third Reminder Create new..." at bounding box center [166, 156] width 73 height 9
select select "164054"
click at [130, 152] on select "First Reminder FR- 1er CONFIRMATION Second Reminder Third Reminder Create new..." at bounding box center [166, 156] width 73 height 9
type input "FR- 1er CONFIRMATION"
type textarea "{{First Name}}"
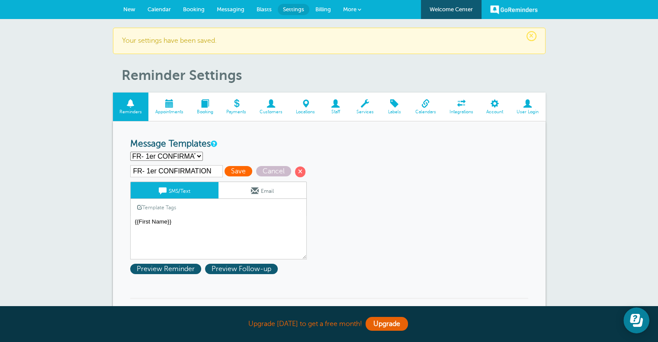
click at [236, 171] on span "Save" at bounding box center [238, 171] width 28 height 10
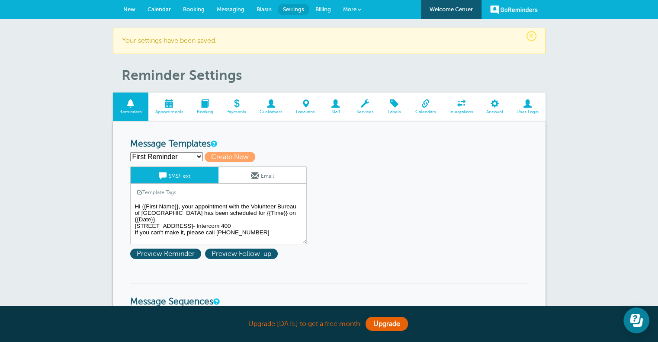
click at [139, 99] on span at bounding box center [131, 103] width 36 height 8
click at [169, 106] on span at bounding box center [169, 103] width 42 height 8
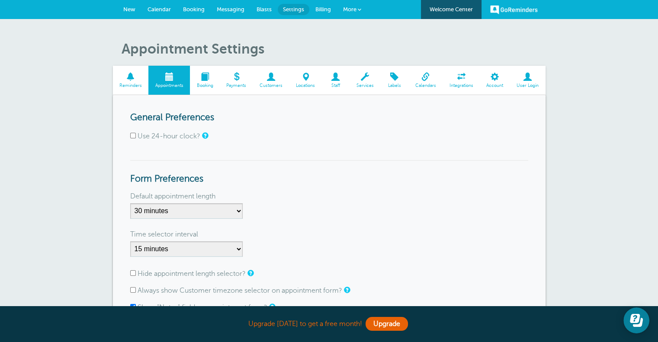
click at [131, 10] on span "New" at bounding box center [129, 9] width 12 height 6
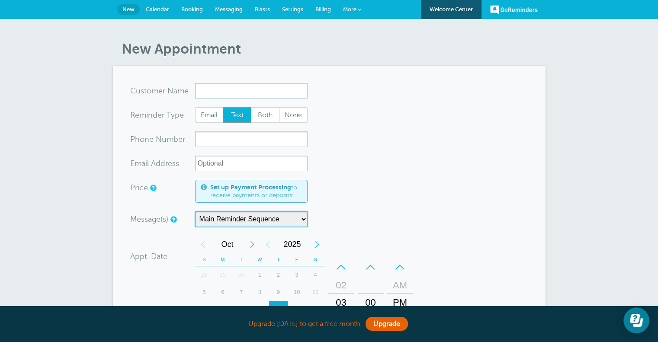
click at [225, 216] on select "Main Reminder Sequence" at bounding box center [251, 219] width 112 height 16
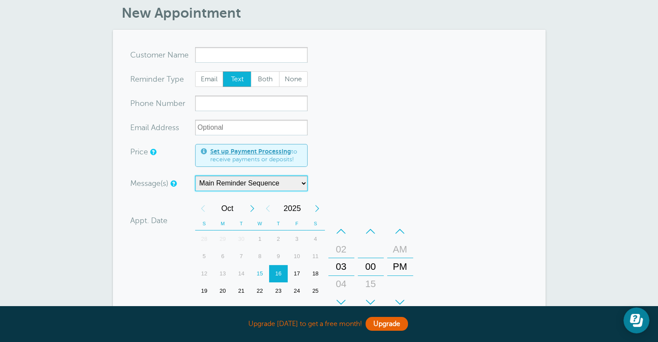
scroll to position [38, 0]
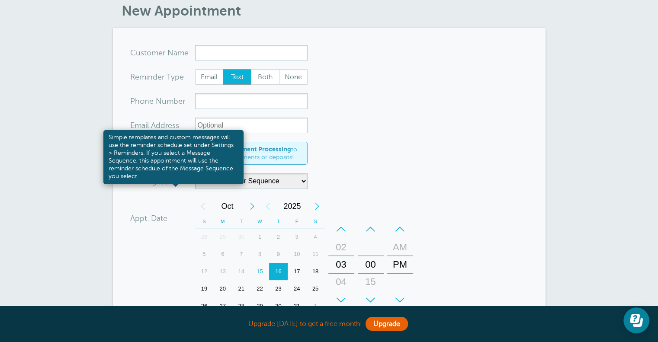
click at [175, 182] on link at bounding box center [172, 182] width 5 height 6
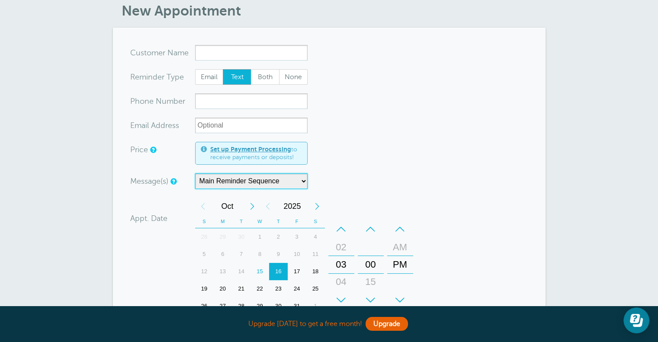
click at [208, 183] on select "Main Reminder Sequence" at bounding box center [251, 181] width 112 height 16
click at [209, 176] on select "Main Reminder Sequence" at bounding box center [251, 181] width 112 height 16
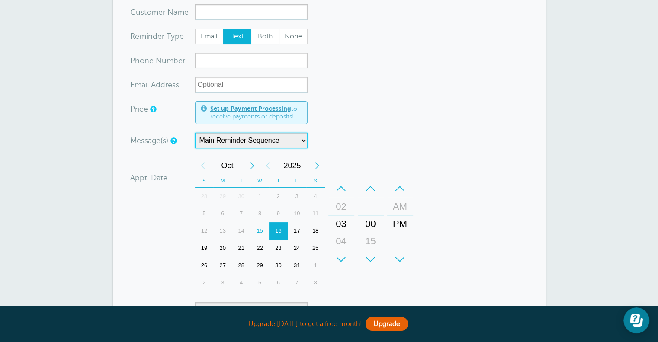
scroll to position [0, 0]
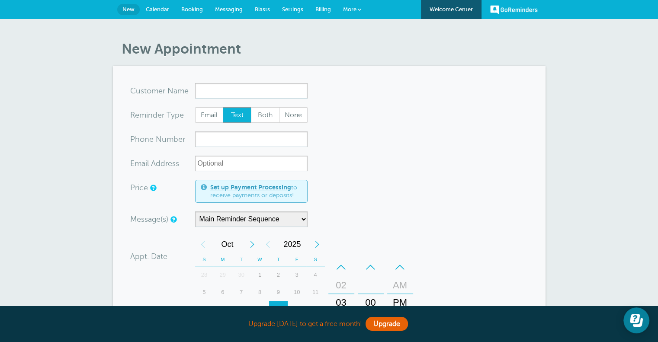
click at [228, 7] on span "Messaging" at bounding box center [229, 9] width 28 height 6
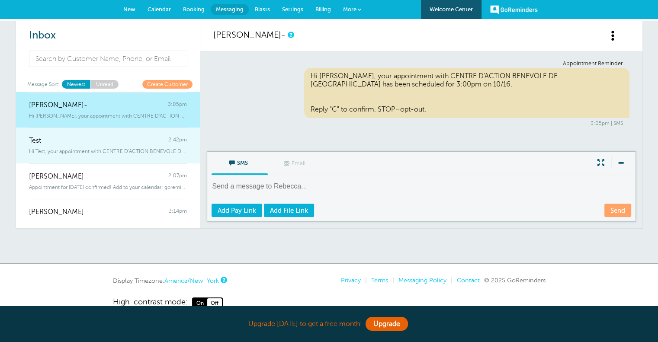
click at [89, 144] on div "Test 2:42pm" at bounding box center [108, 136] width 158 height 17
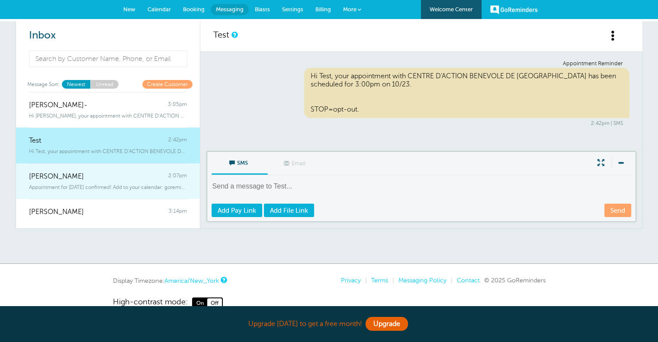
click at [85, 181] on div "Appointment for [DATE] confirmed! Add to your calendar: goremind" at bounding box center [108, 186] width 158 height 10
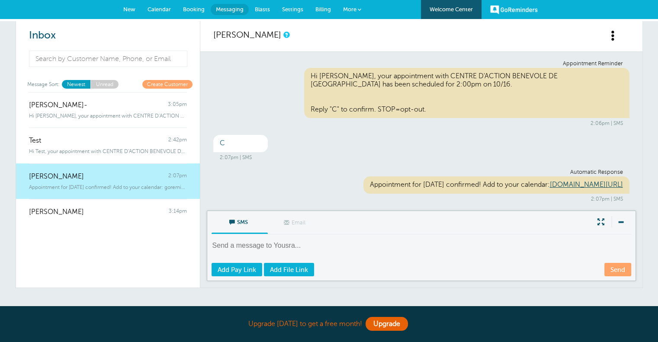
scroll to position [2, 0]
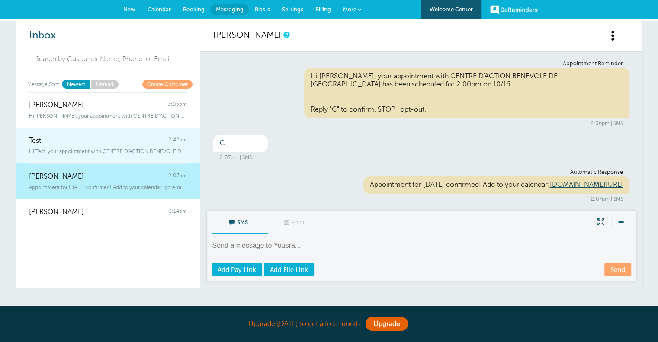
click at [80, 156] on link "Test 2:42pm Hi Test, your appointment with CENTRE D'ACTION BENEVOLE DE [GEOGRAP…" at bounding box center [108, 146] width 184 height 36
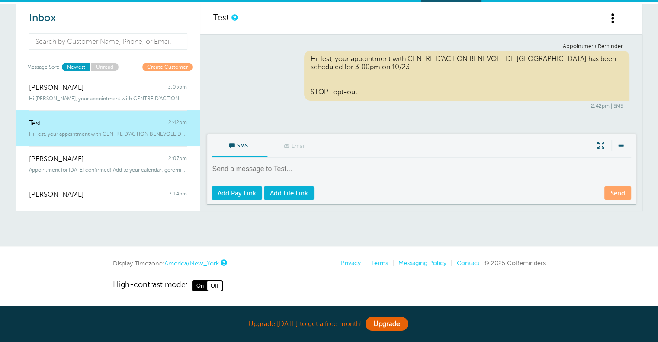
scroll to position [0, 0]
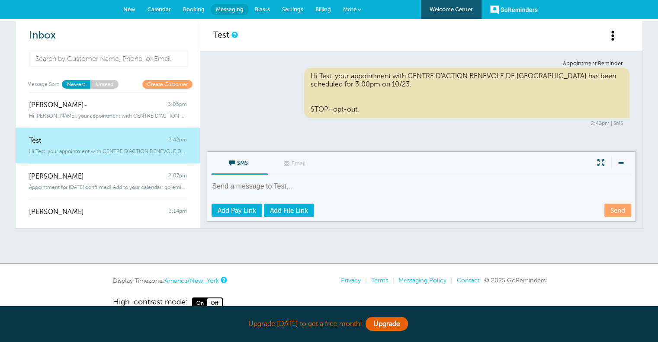
click at [351, 6] on span "More" at bounding box center [349, 9] width 13 height 6
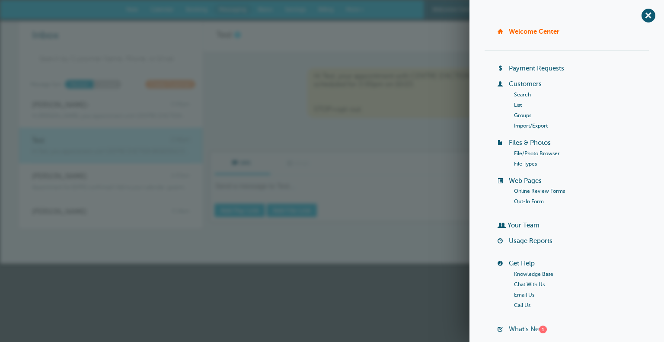
click at [511, 327] on link "What's New? 1" at bounding box center [528, 329] width 38 height 7
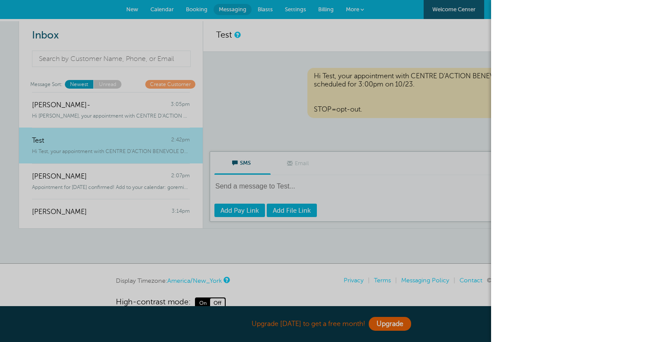
click at [402, 134] on div at bounding box center [332, 171] width 664 height 342
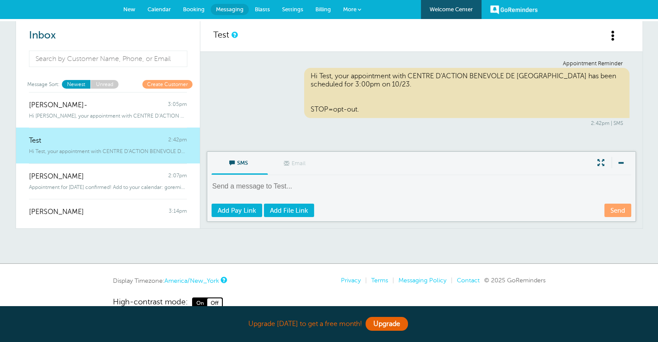
click at [345, 12] on span "More" at bounding box center [349, 9] width 13 height 6
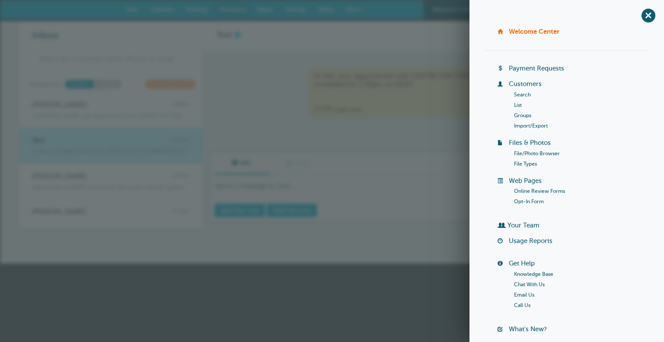
click at [523, 275] on link "Knowledge Base" at bounding box center [533, 274] width 39 height 6
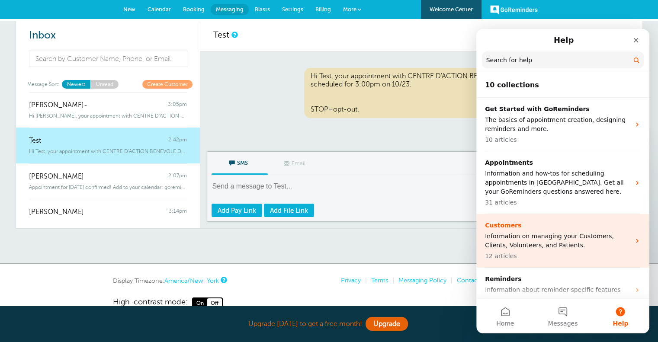
click at [537, 253] on p "12 articles" at bounding box center [557, 256] width 145 height 9
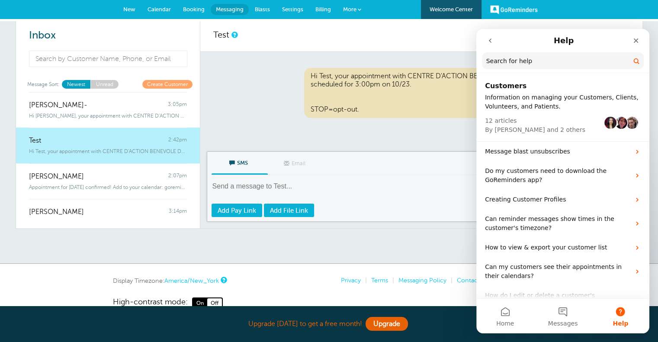
click at [491, 37] on button "go back" at bounding box center [490, 40] width 16 height 16
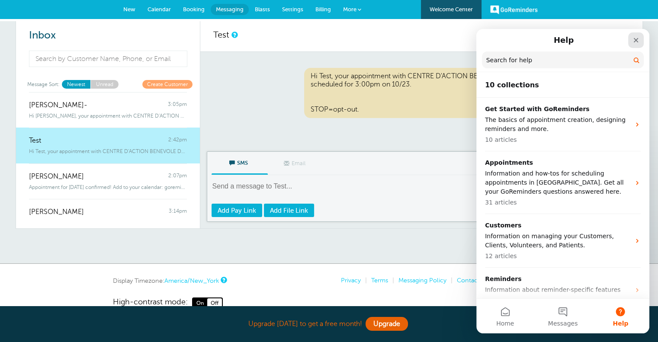
click at [632, 38] on icon "Close" at bounding box center [635, 40] width 7 height 7
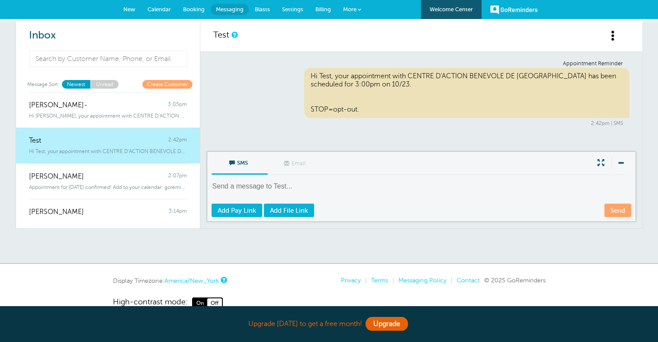
click at [610, 37] on span at bounding box center [612, 35] width 11 height 11
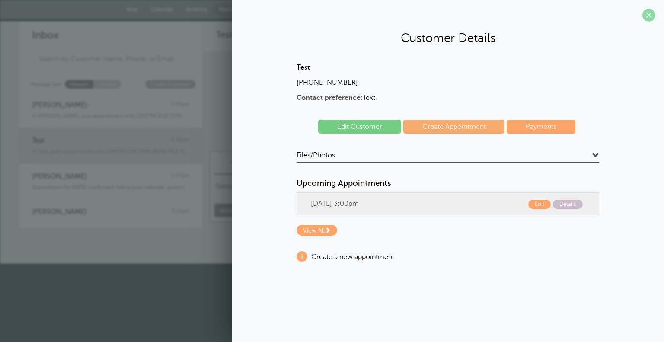
click at [651, 13] on span at bounding box center [648, 15] width 13 height 13
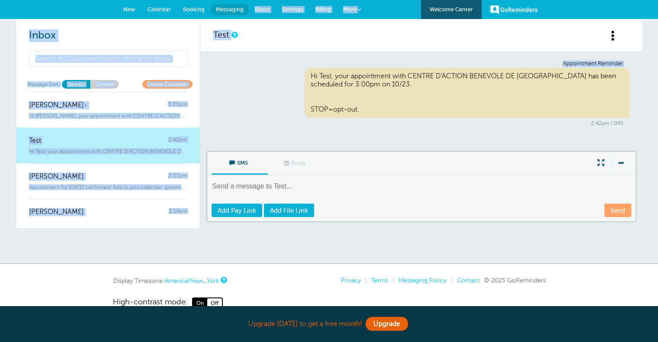
drag, startPoint x: 243, startPoint y: 81, endPoint x: 252, endPoint y: 20, distance: 61.3
click at [252, 21] on div "Test Appointment Reminder Hi Test, your appointment with CENTRE D'ACTION BENEVO…" at bounding box center [421, 125] width 442 height 208
click at [296, 10] on span "Settings" at bounding box center [292, 9] width 21 height 6
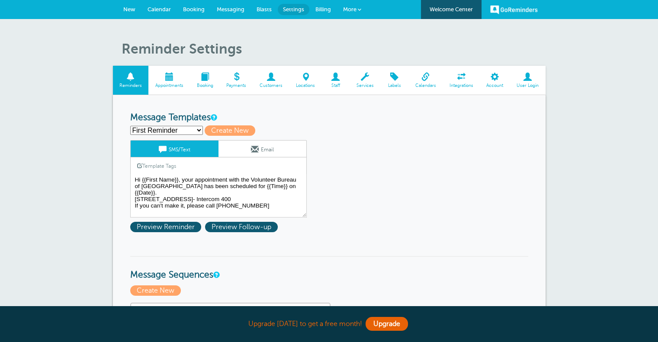
click at [335, 80] on span at bounding box center [335, 77] width 28 height 8
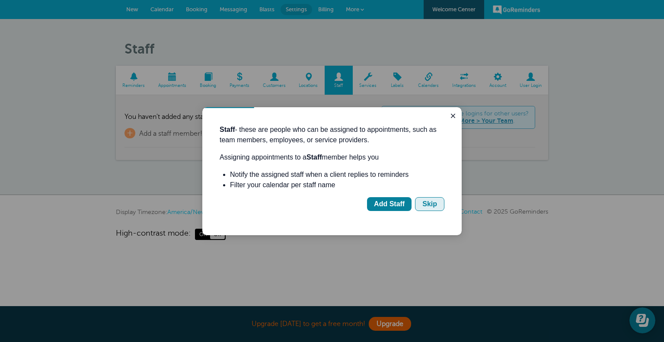
click at [441, 206] on button "Skip" at bounding box center [429, 204] width 29 height 14
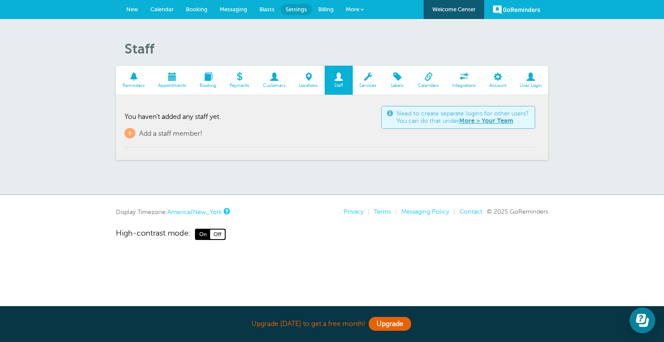
click at [265, 79] on span at bounding box center [274, 77] width 36 height 8
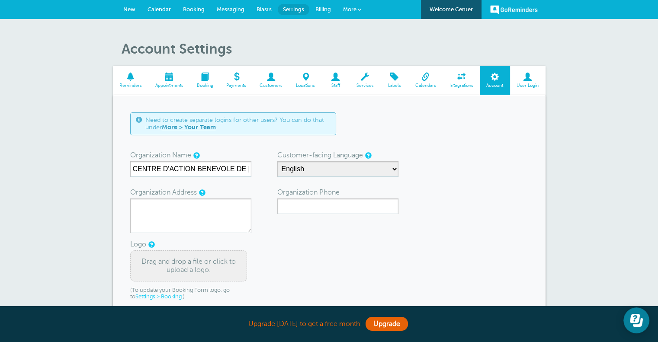
click at [526, 83] on span "User Login" at bounding box center [527, 85] width 27 height 5
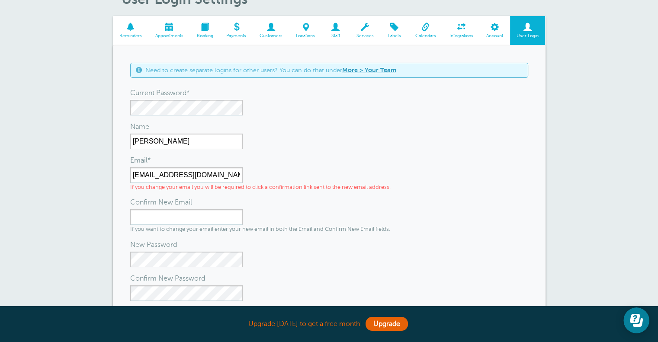
scroll to position [50, 0]
click at [178, 214] on input "Confirm New Email" at bounding box center [186, 217] width 112 height 16
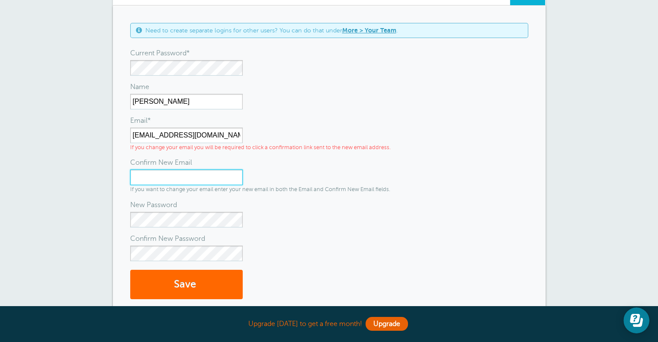
scroll to position [90, 0]
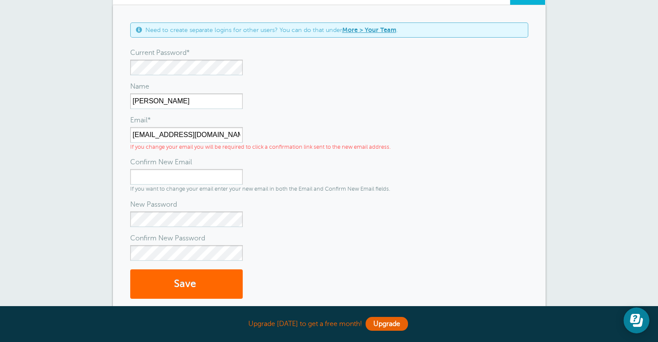
click at [283, 214] on div "New Password" at bounding box center [329, 214] width 398 height 25
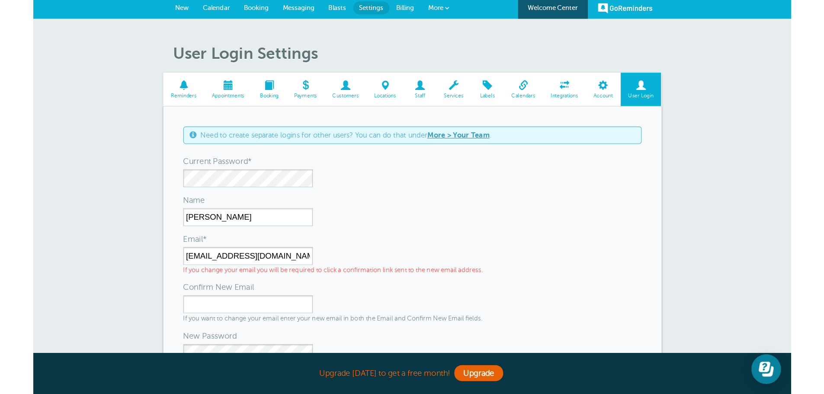
scroll to position [0, 0]
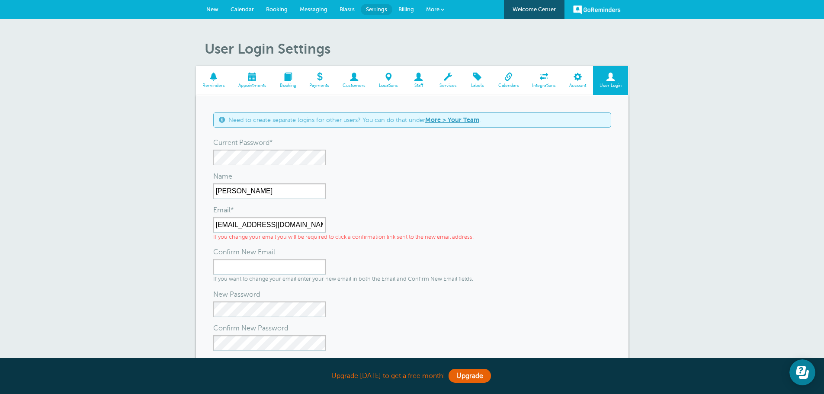
click at [585, 5] on link "GoReminders" at bounding box center [597, 9] width 48 height 19
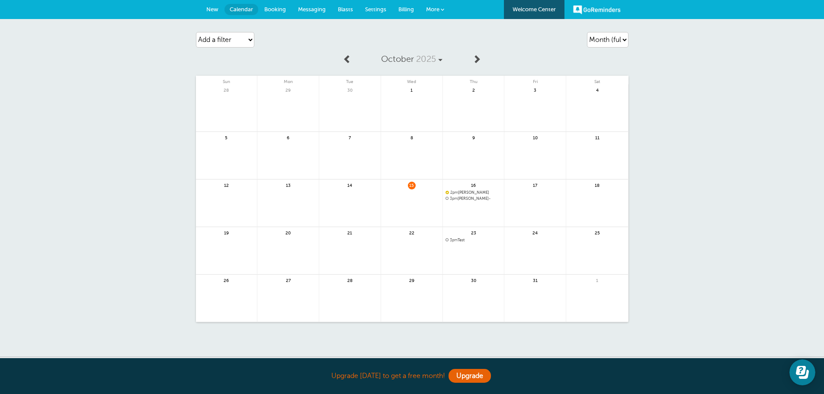
click at [428, 12] on span "More" at bounding box center [432, 9] width 13 height 6
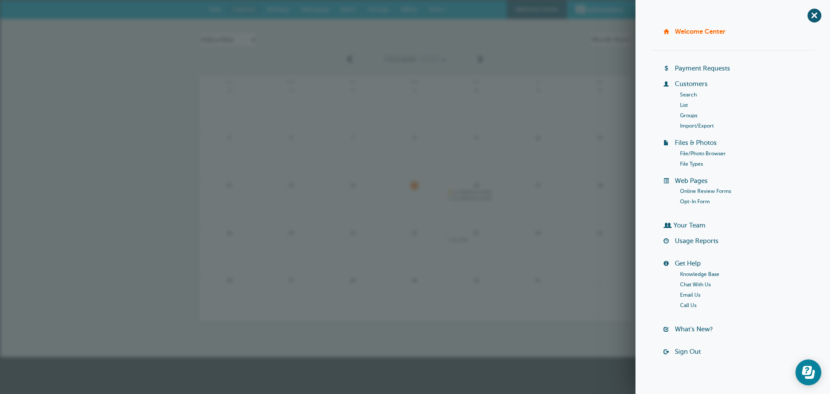
drag, startPoint x: 607, startPoint y: 330, endPoint x: 616, endPoint y: 310, distance: 21.9
click at [606, 330] on div "Upgrade [DATE] to get a free month! Upgrade" at bounding box center [415, 341] width 432 height 36
